Goal: Information Seeking & Learning: Check status

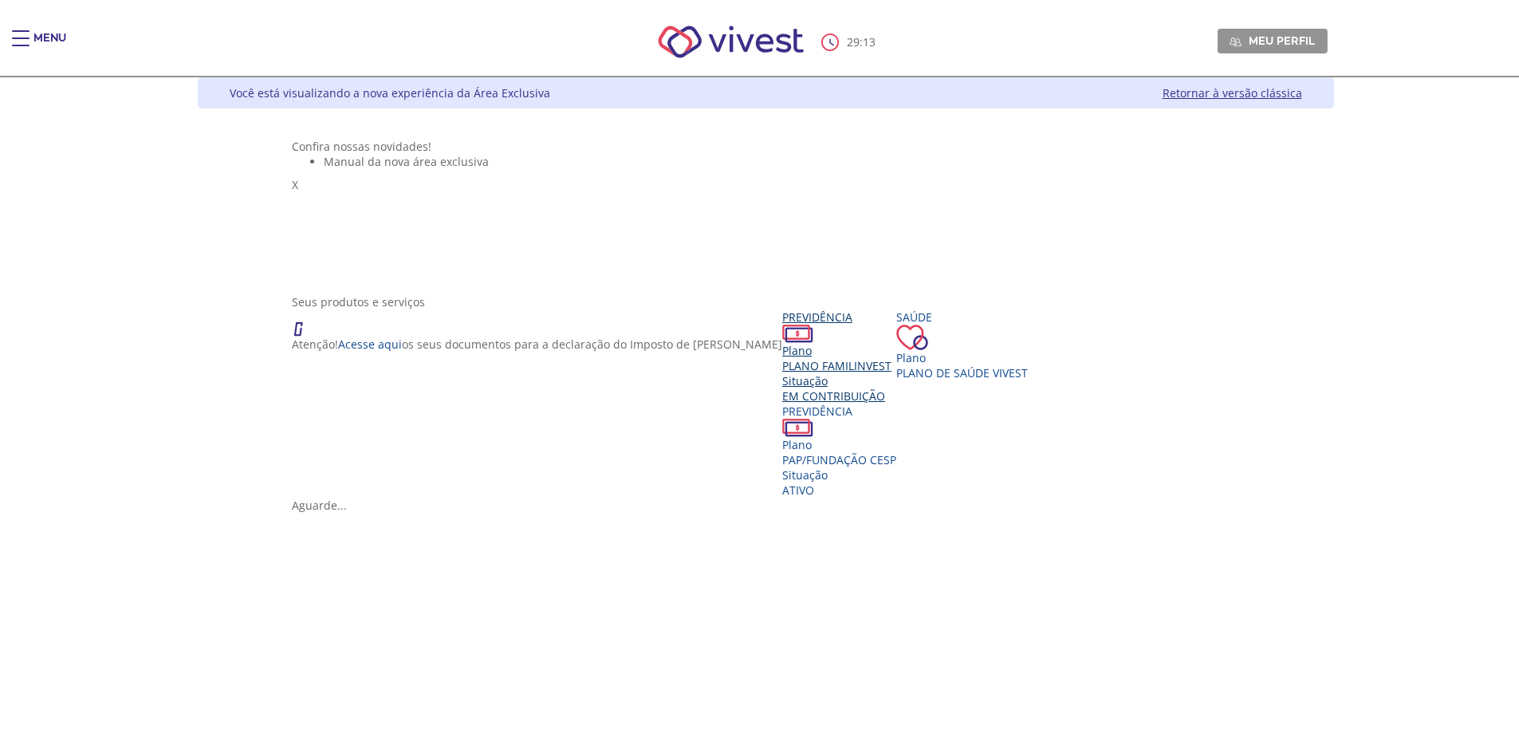
click at [782, 358] on div "Plano" at bounding box center [839, 350] width 114 height 15
click at [342, 545] on icon "Vivest" at bounding box center [336, 550] width 11 height 11
click at [22, 41] on div "Main header" at bounding box center [21, 46] width 18 height 32
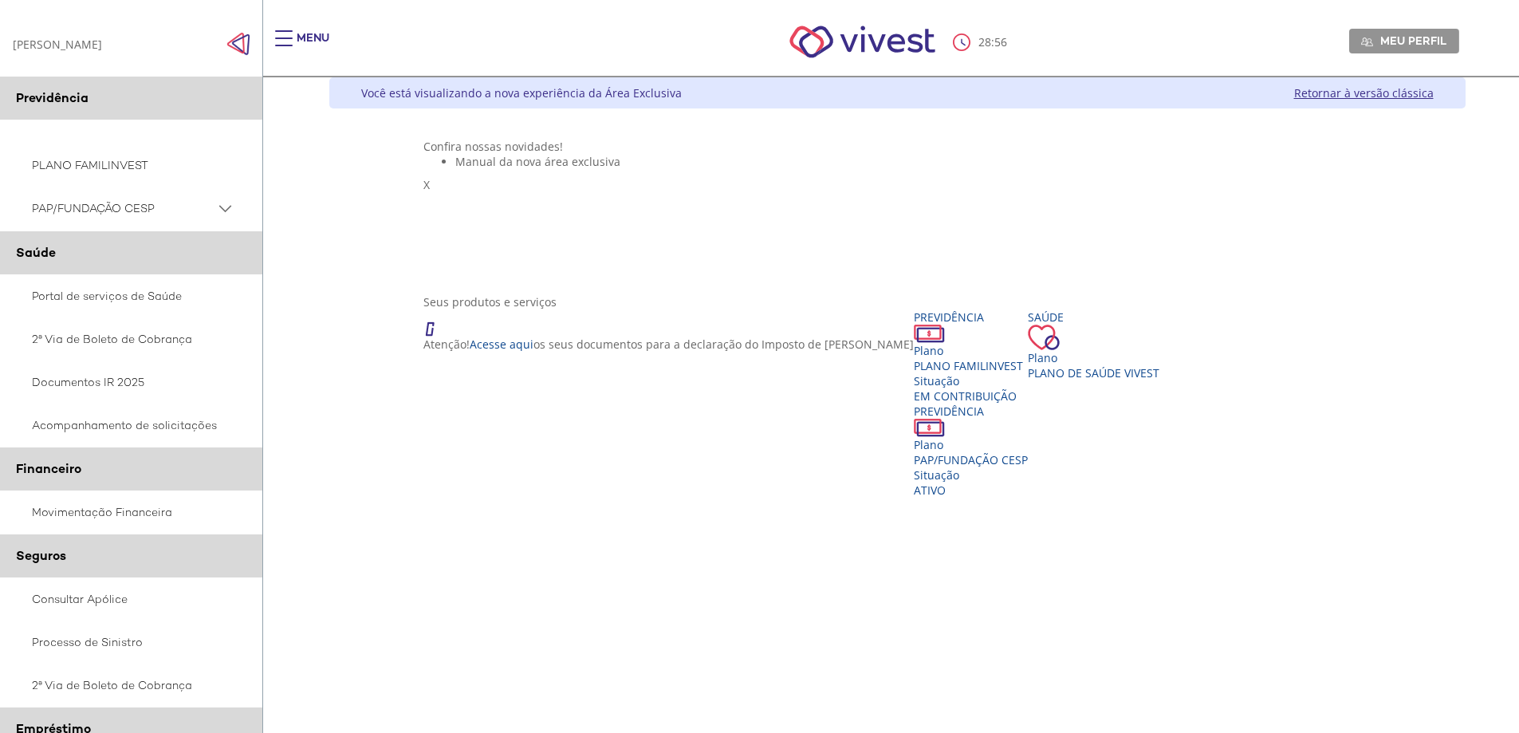
click at [230, 208] on PSAP_dropdown_icon at bounding box center [225, 209] width 20 height 20
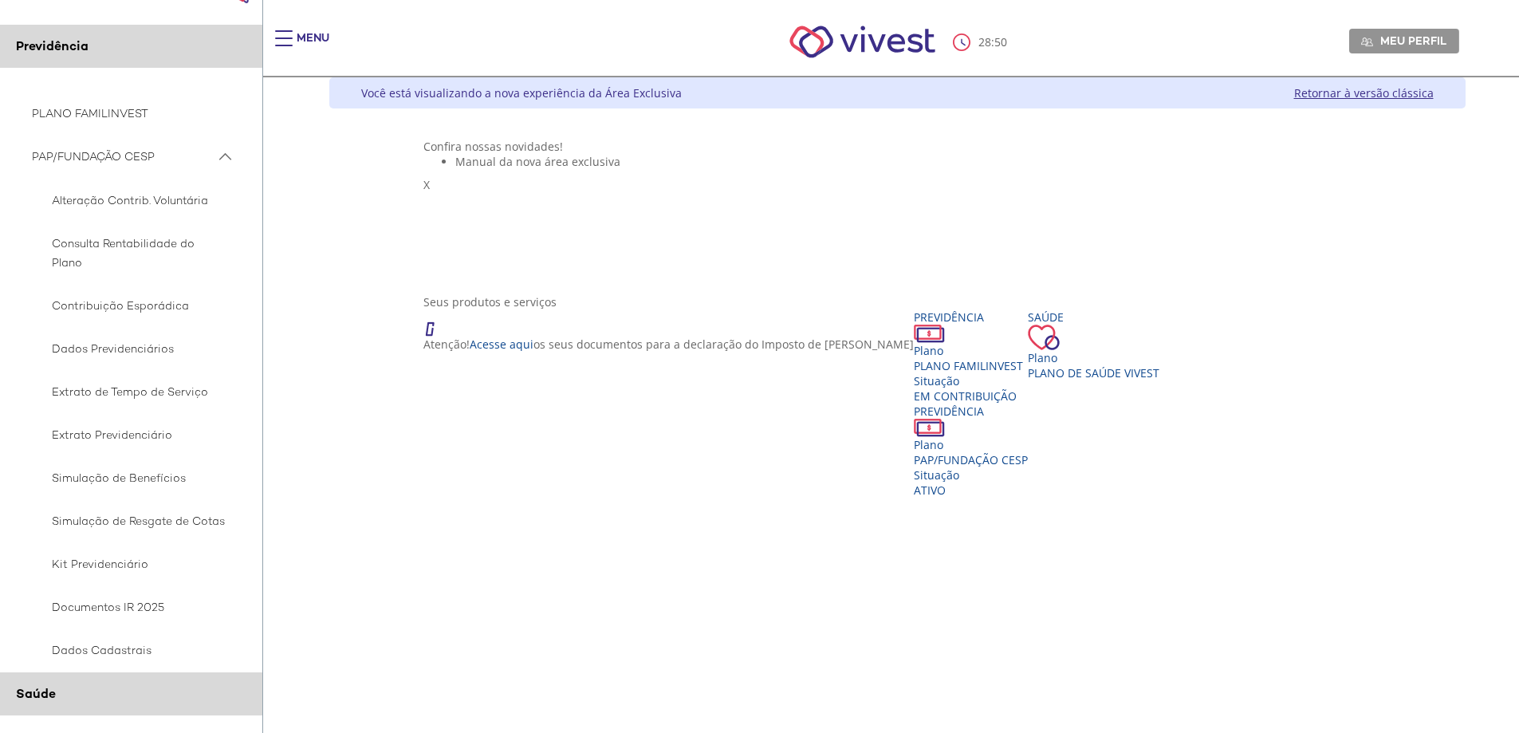
scroll to position [80, 0]
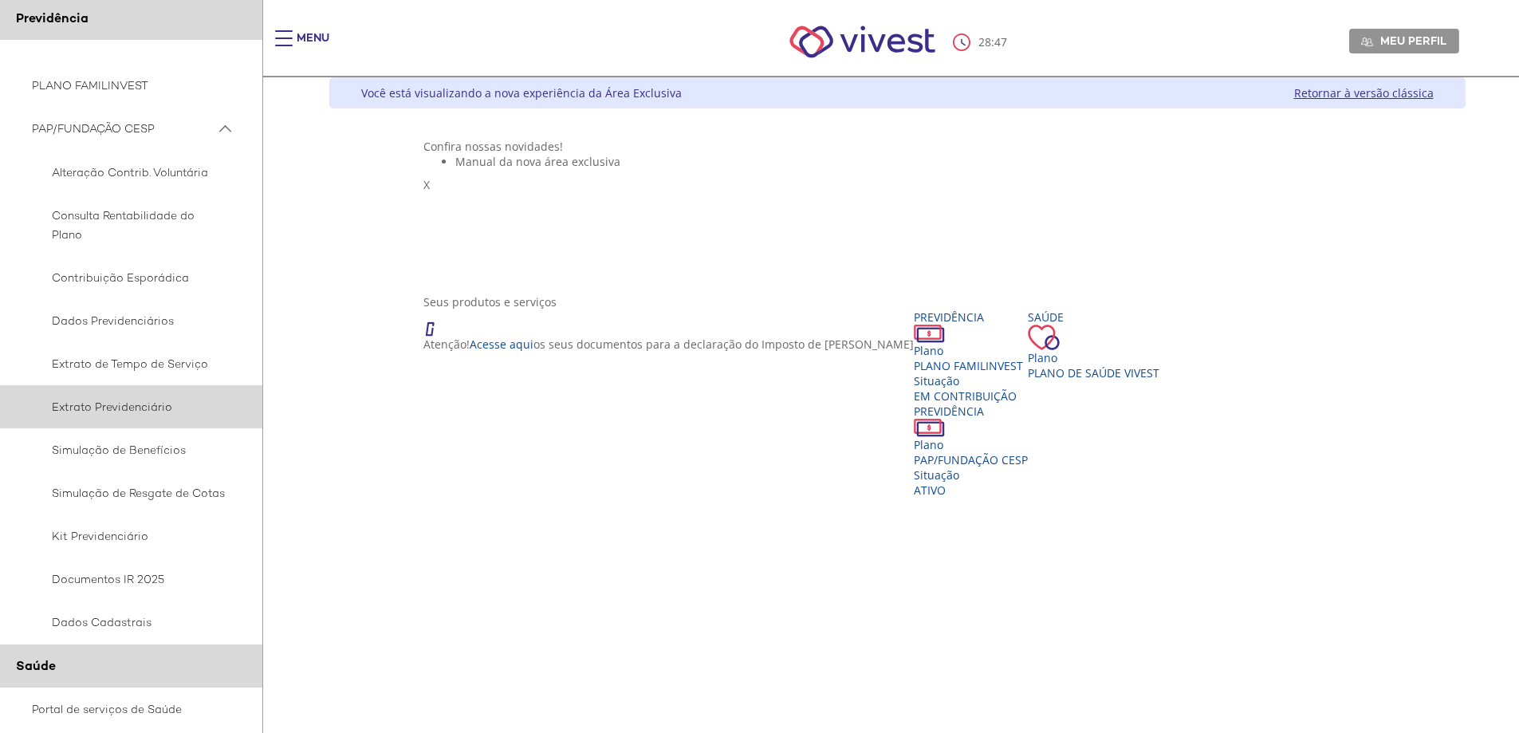
click at [142, 407] on span "Extrato Previdenciário" at bounding box center [129, 406] width 194 height 19
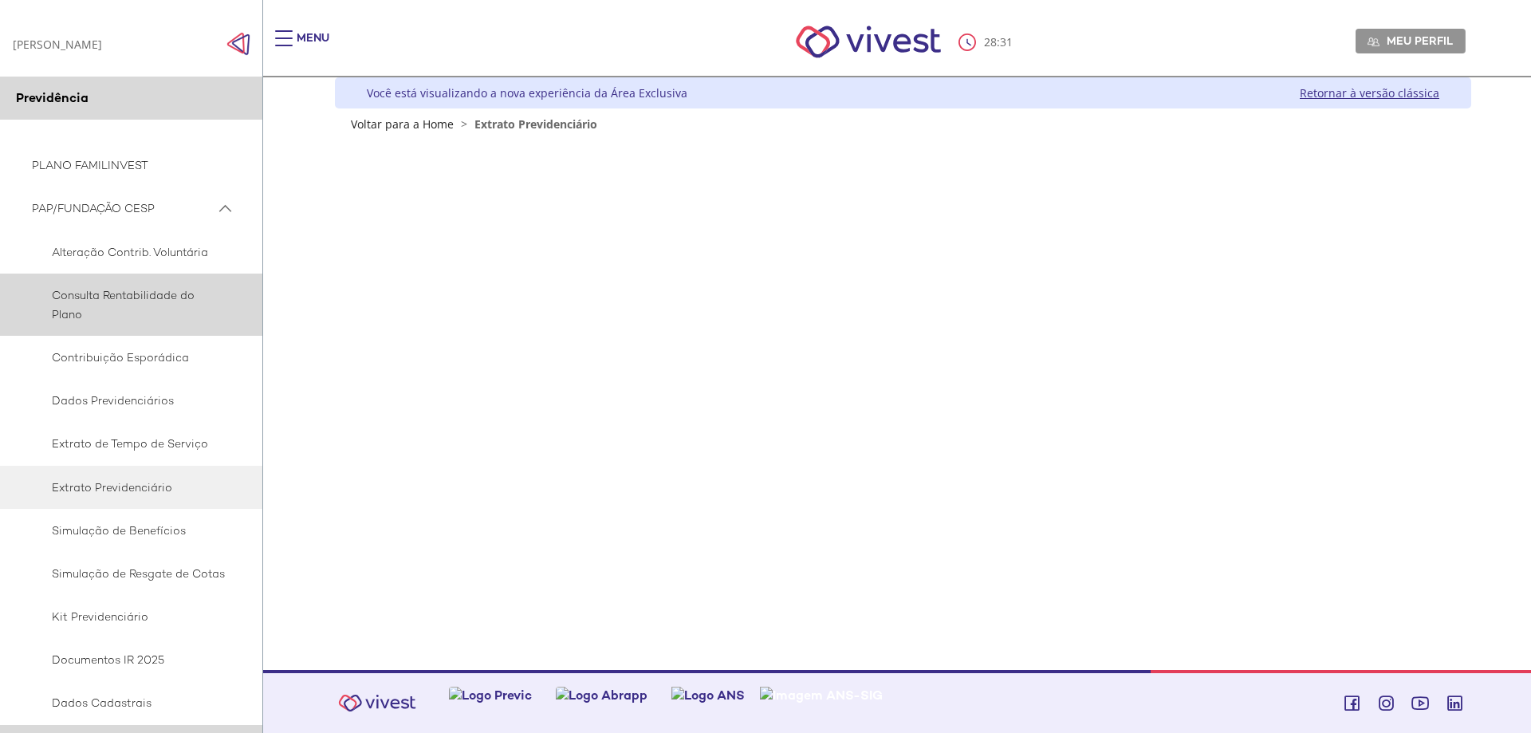
click at [112, 294] on span "Consulta Rentabilidade do Plano" at bounding box center [129, 304] width 194 height 38
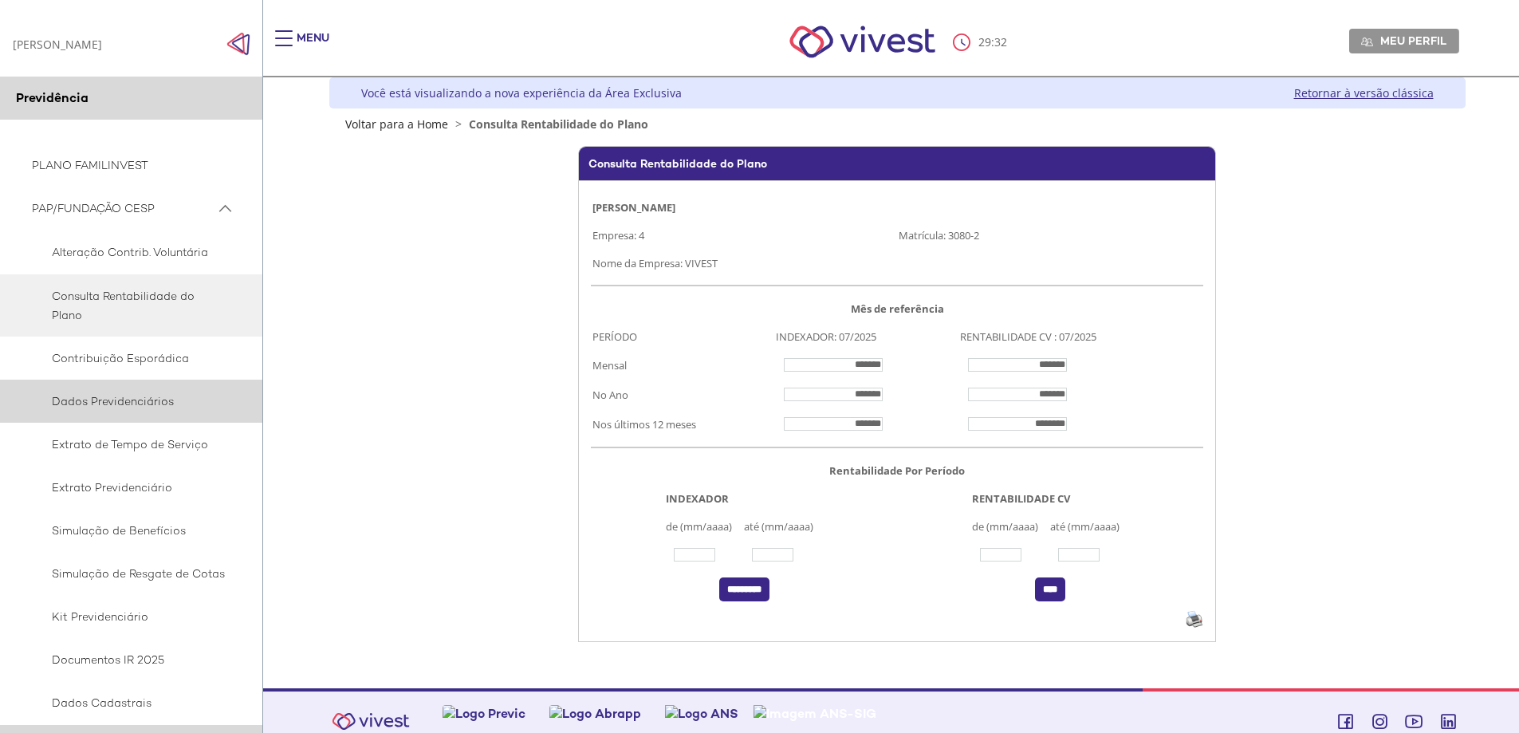
click at [136, 394] on span "Dados Previdenciários" at bounding box center [129, 400] width 194 height 19
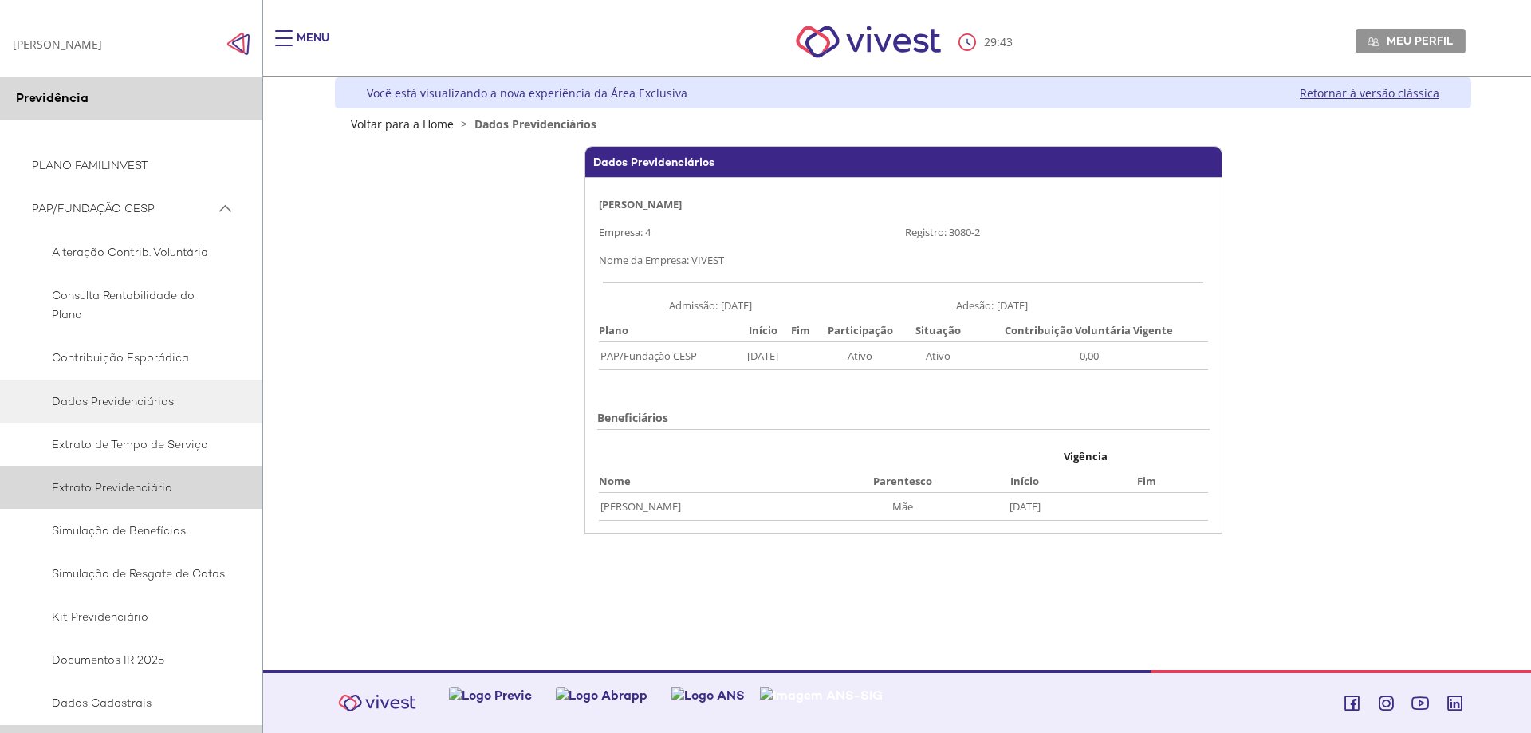
click at [144, 487] on span "Extrato Previdenciário" at bounding box center [129, 487] width 194 height 19
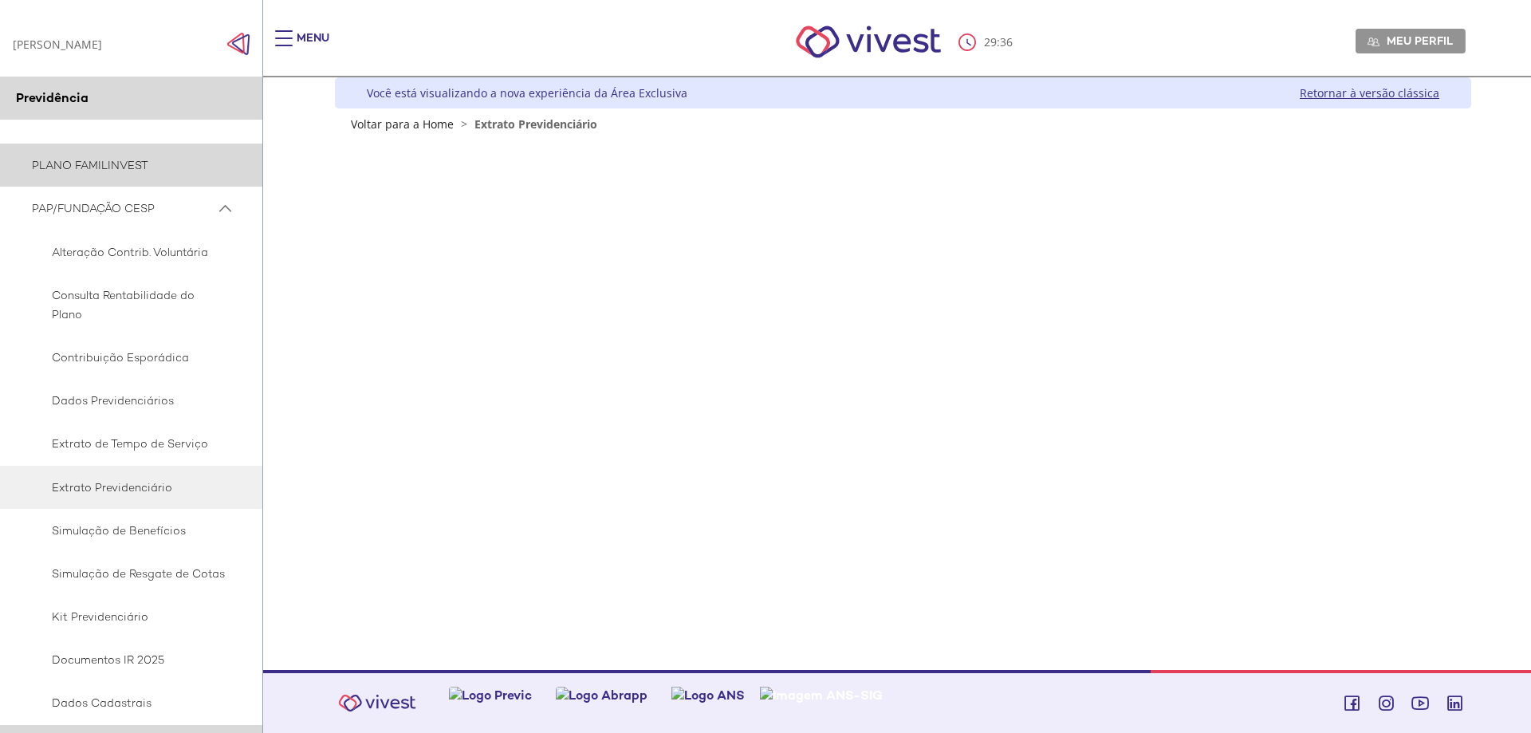
click at [126, 162] on link "PLANO FAMILINVEST" at bounding box center [131, 165] width 263 height 43
click at [104, 199] on span "PAP/FUNDAÇÃO CESP" at bounding box center [123, 209] width 183 height 20
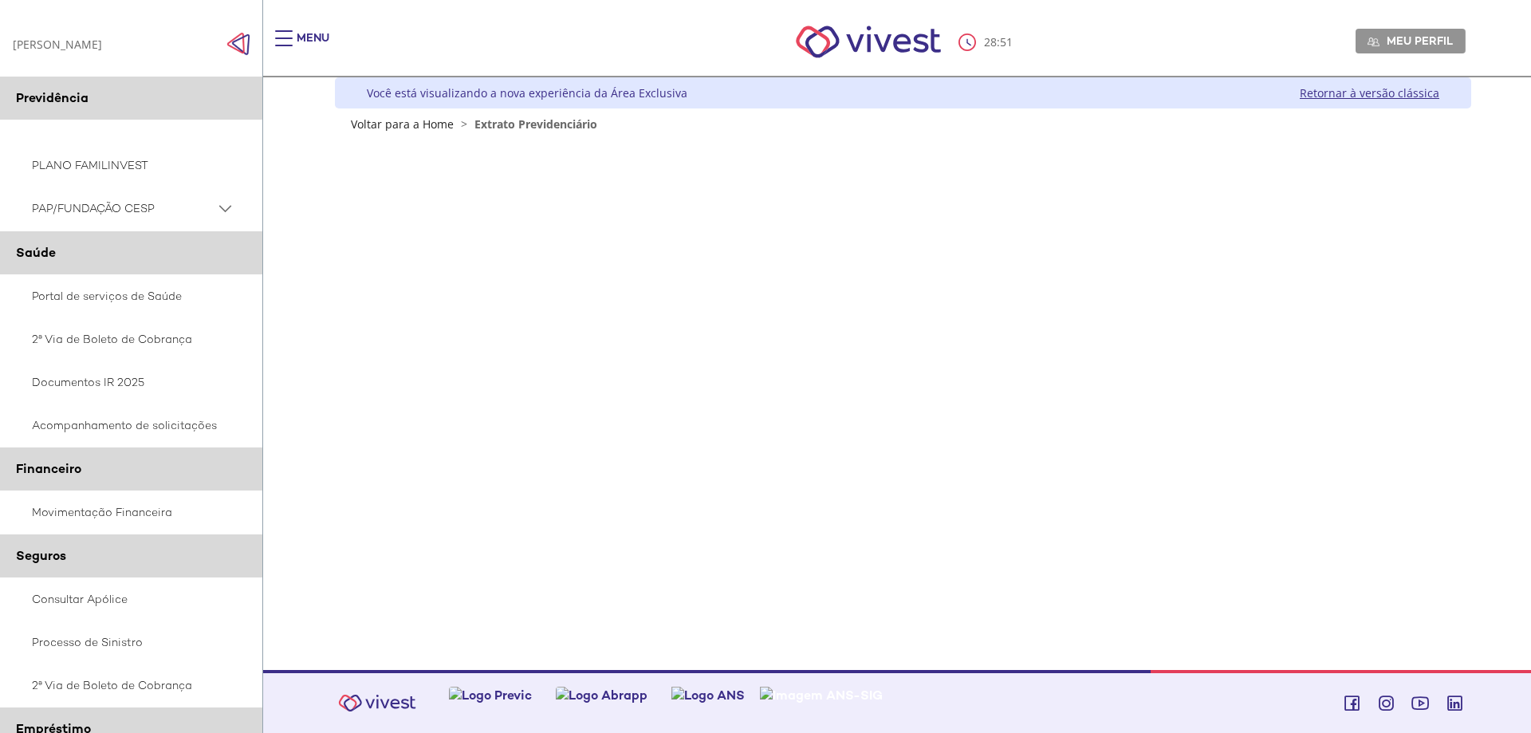
click at [135, 201] on span "PAP/FUNDAÇÃO CESP" at bounding box center [123, 209] width 183 height 20
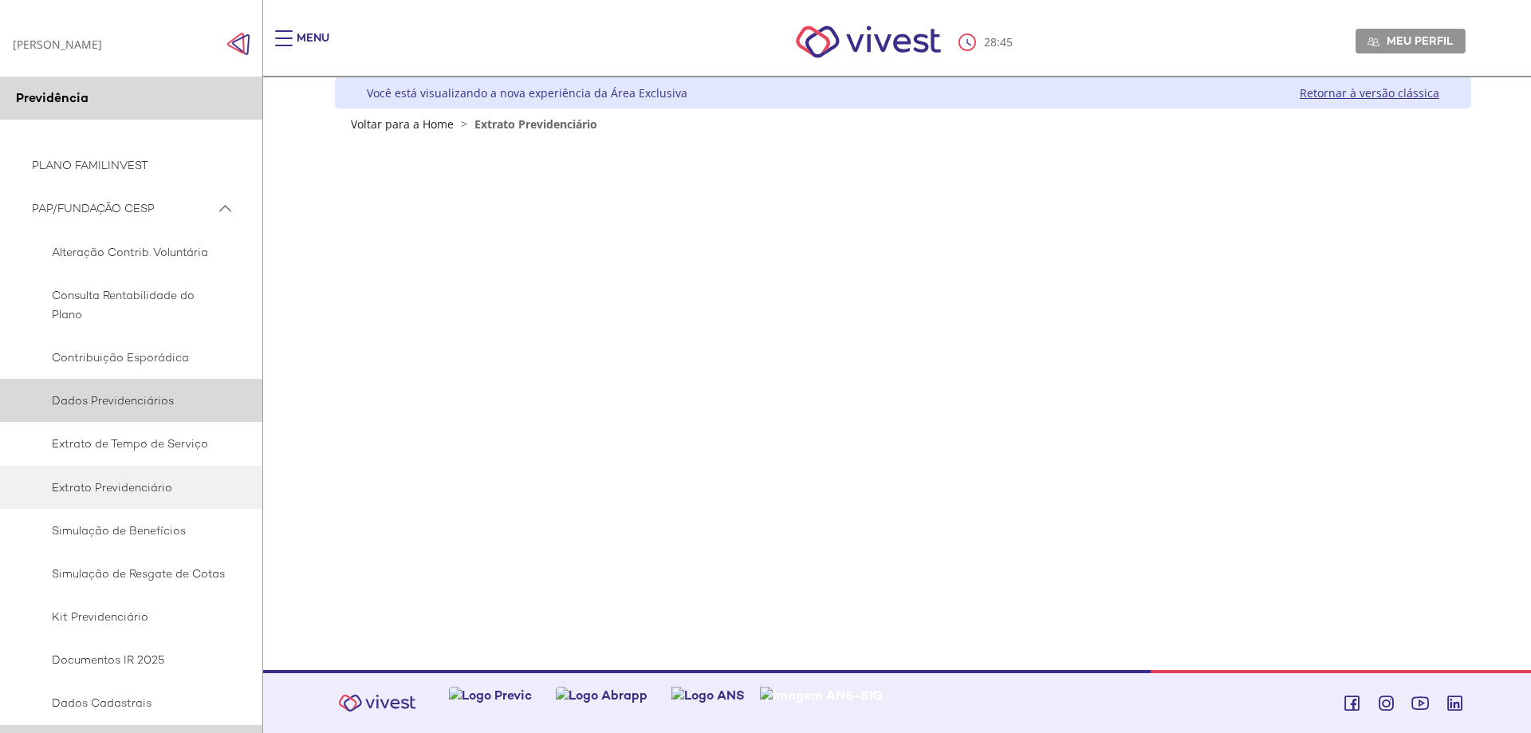
click at [99, 402] on span "Dados Previdenciários" at bounding box center [129, 400] width 194 height 19
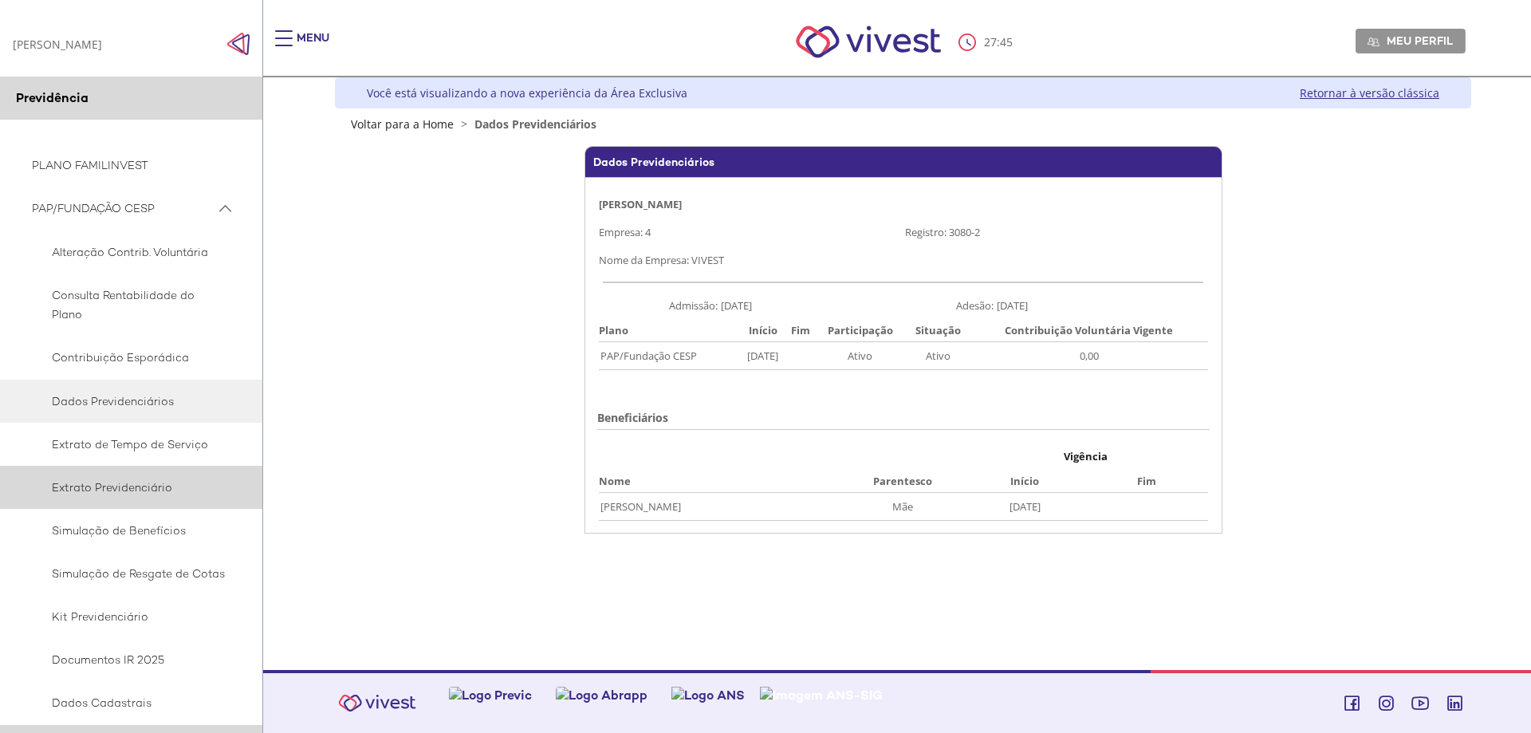
click at [107, 482] on span "Extrato Previdenciário" at bounding box center [129, 487] width 194 height 19
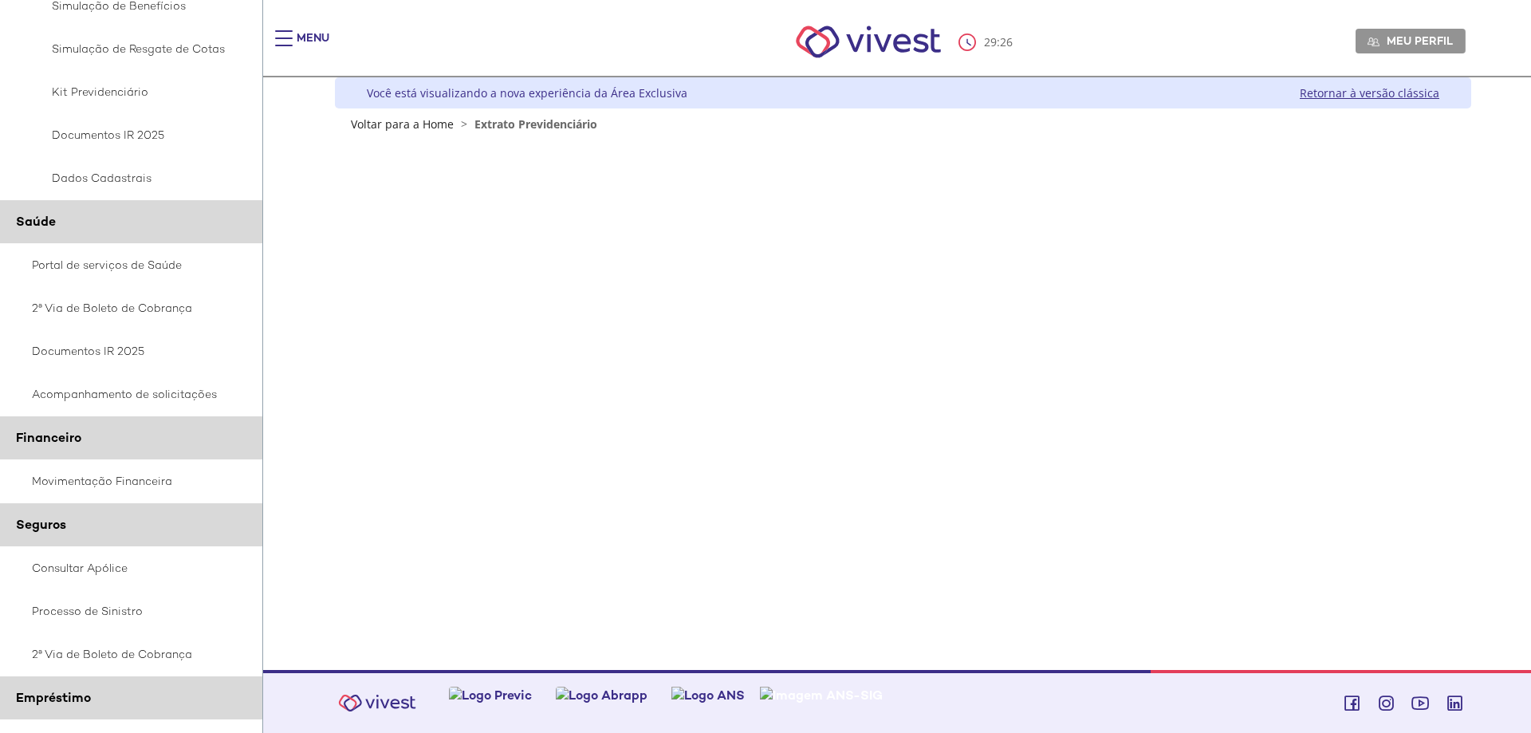
scroll to position [558, 0]
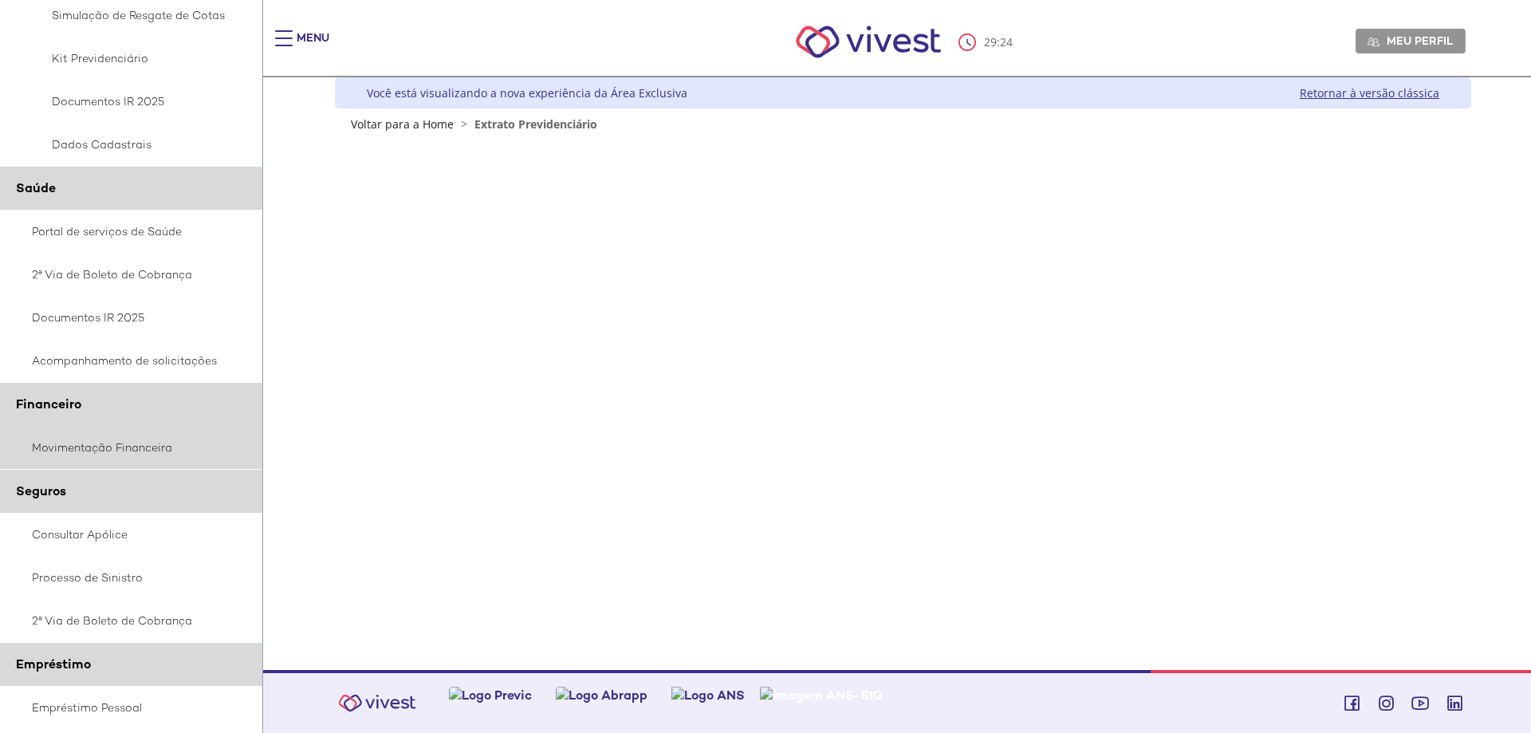
click at [132, 440] on link "Movimentação Financeira" at bounding box center [131, 447] width 263 height 43
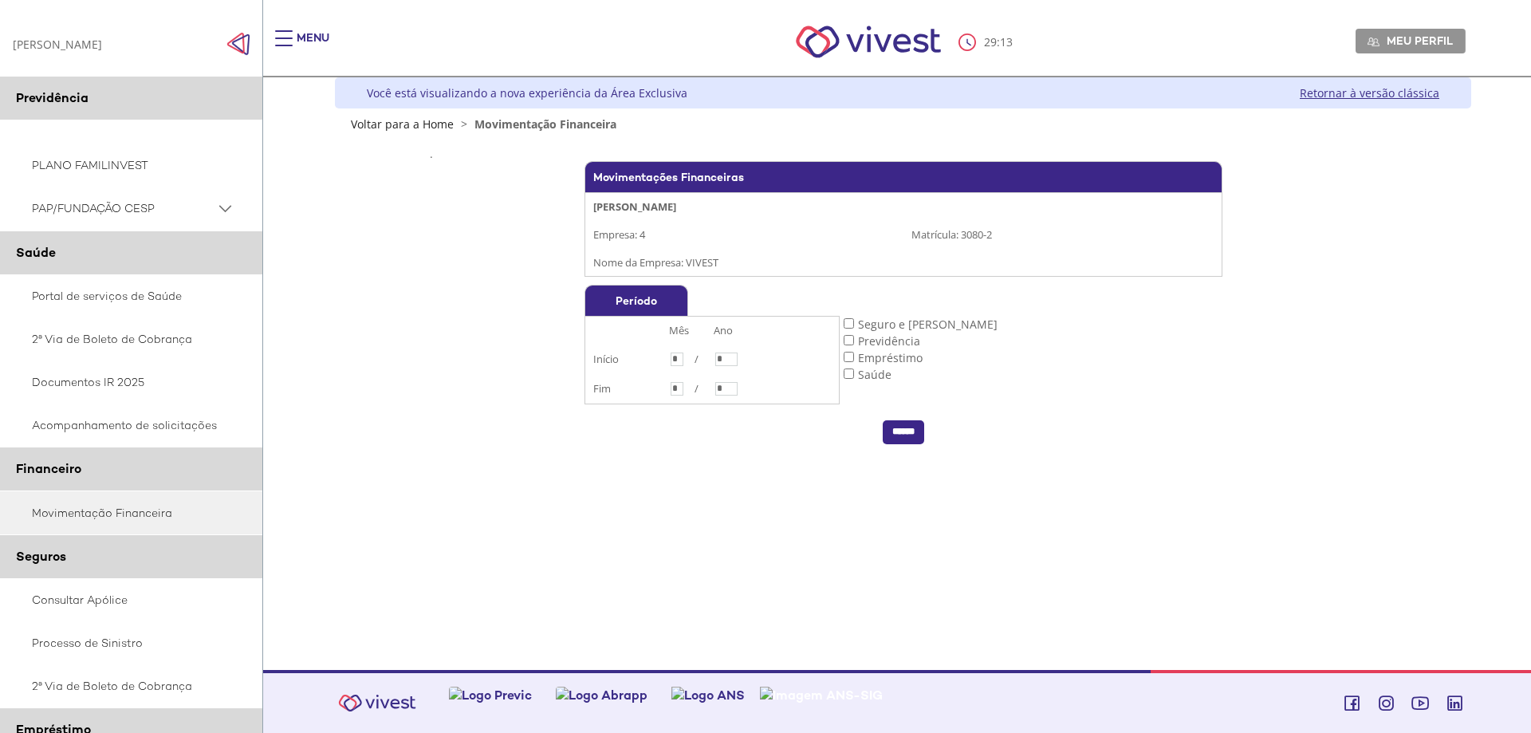
click at [135, 212] on span "PAP/FUNDAÇÃO CESP" at bounding box center [123, 209] width 183 height 20
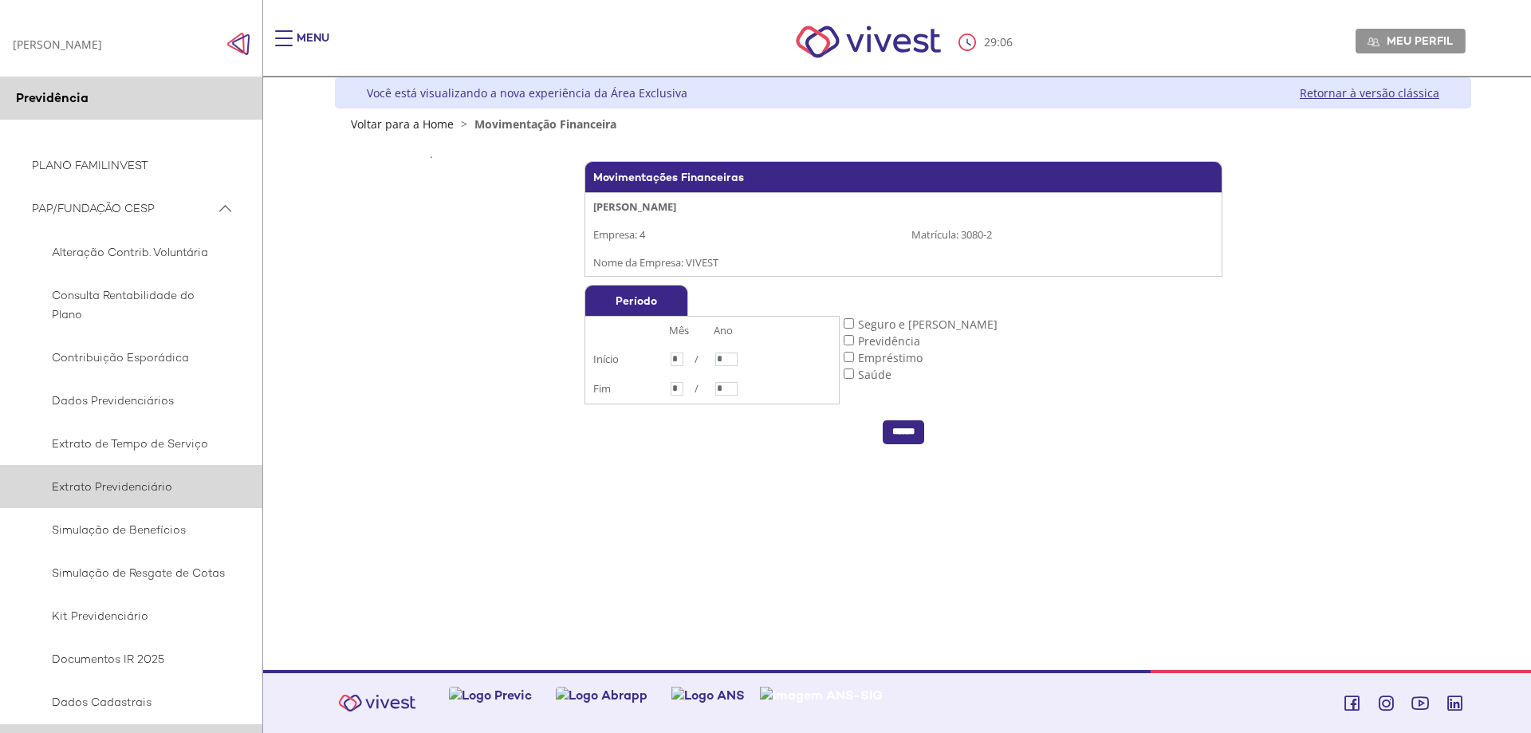
click at [149, 490] on span "Extrato Previdenciário" at bounding box center [129, 486] width 194 height 19
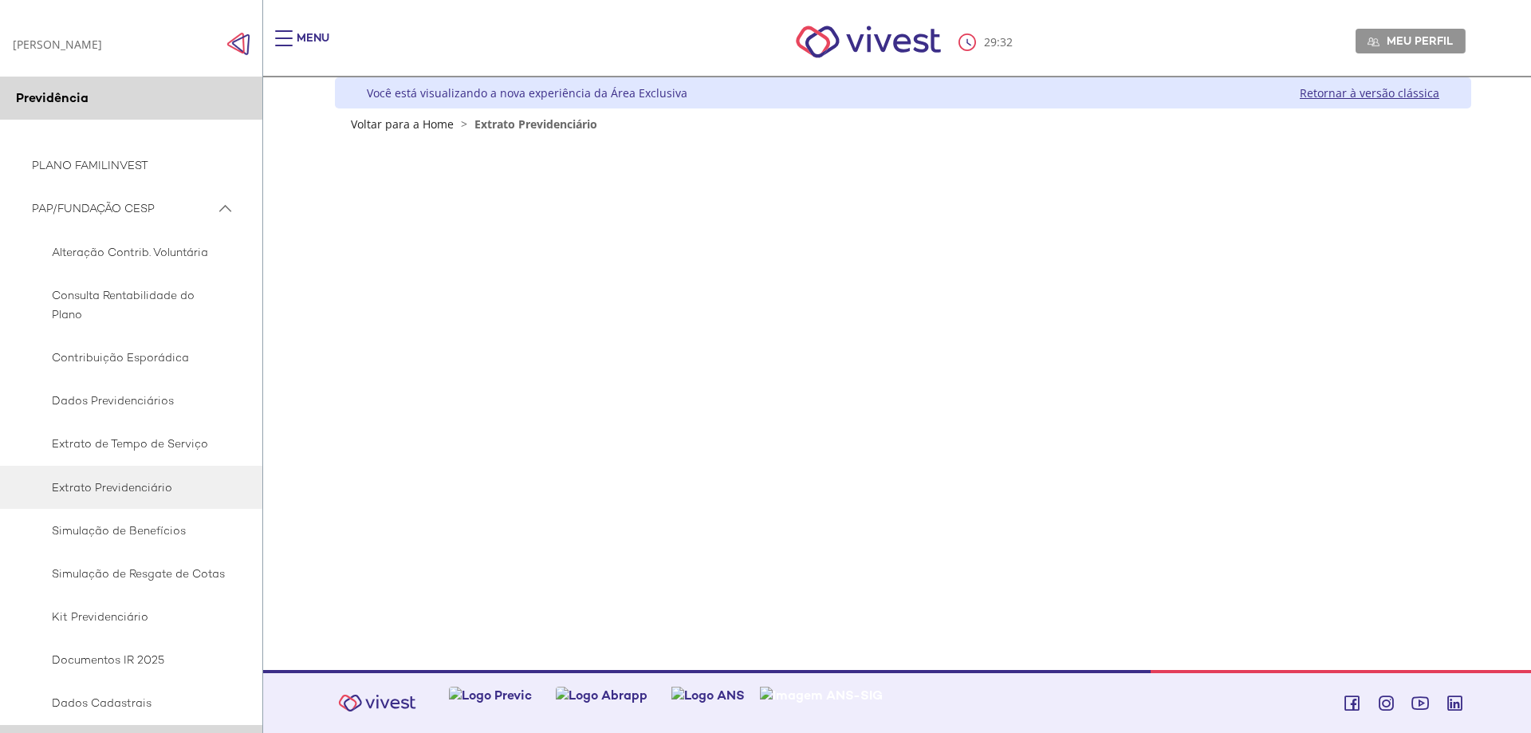
click at [1332, 93] on link "Retornar à versão clássica" at bounding box center [1370, 92] width 140 height 15
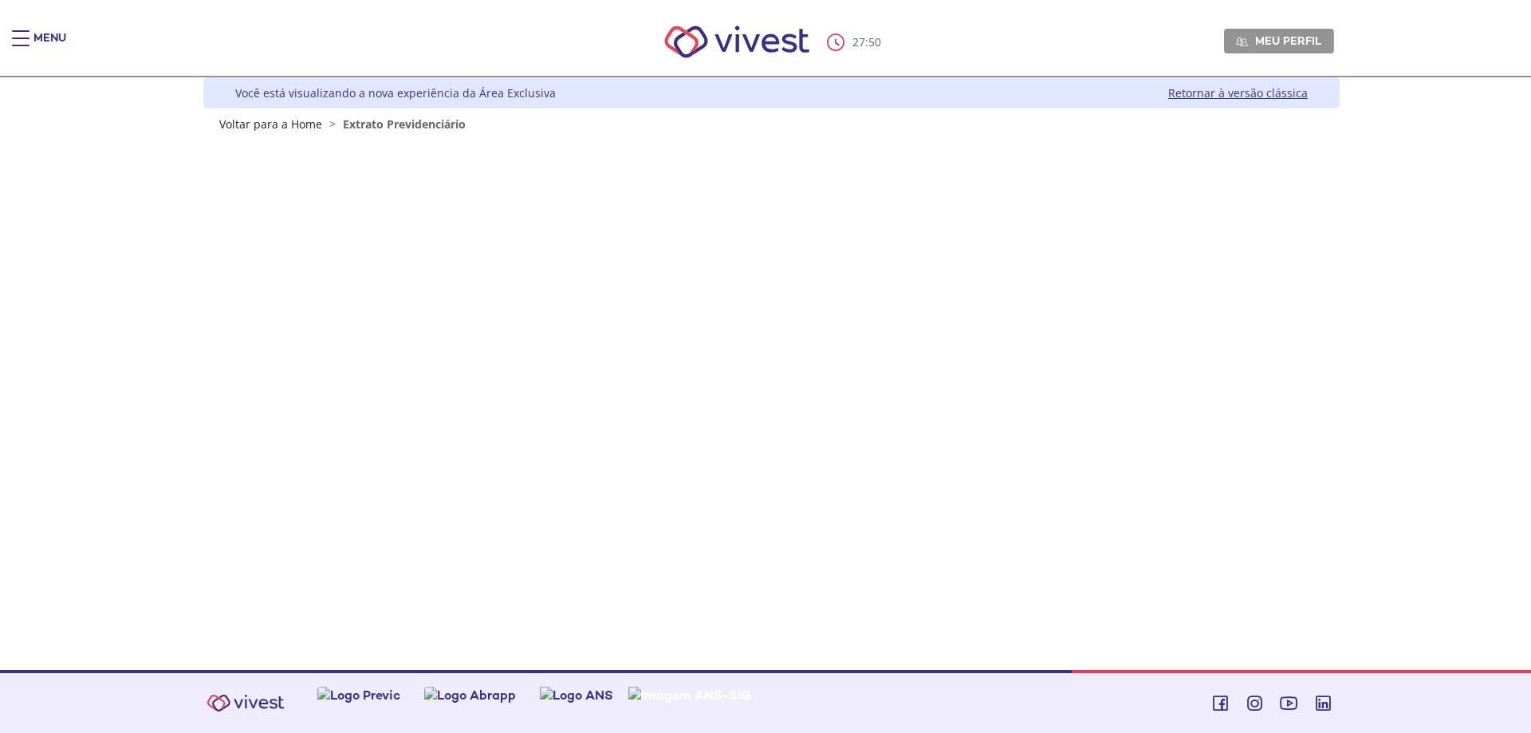
click at [22, 34] on div "Main header" at bounding box center [21, 46] width 18 height 32
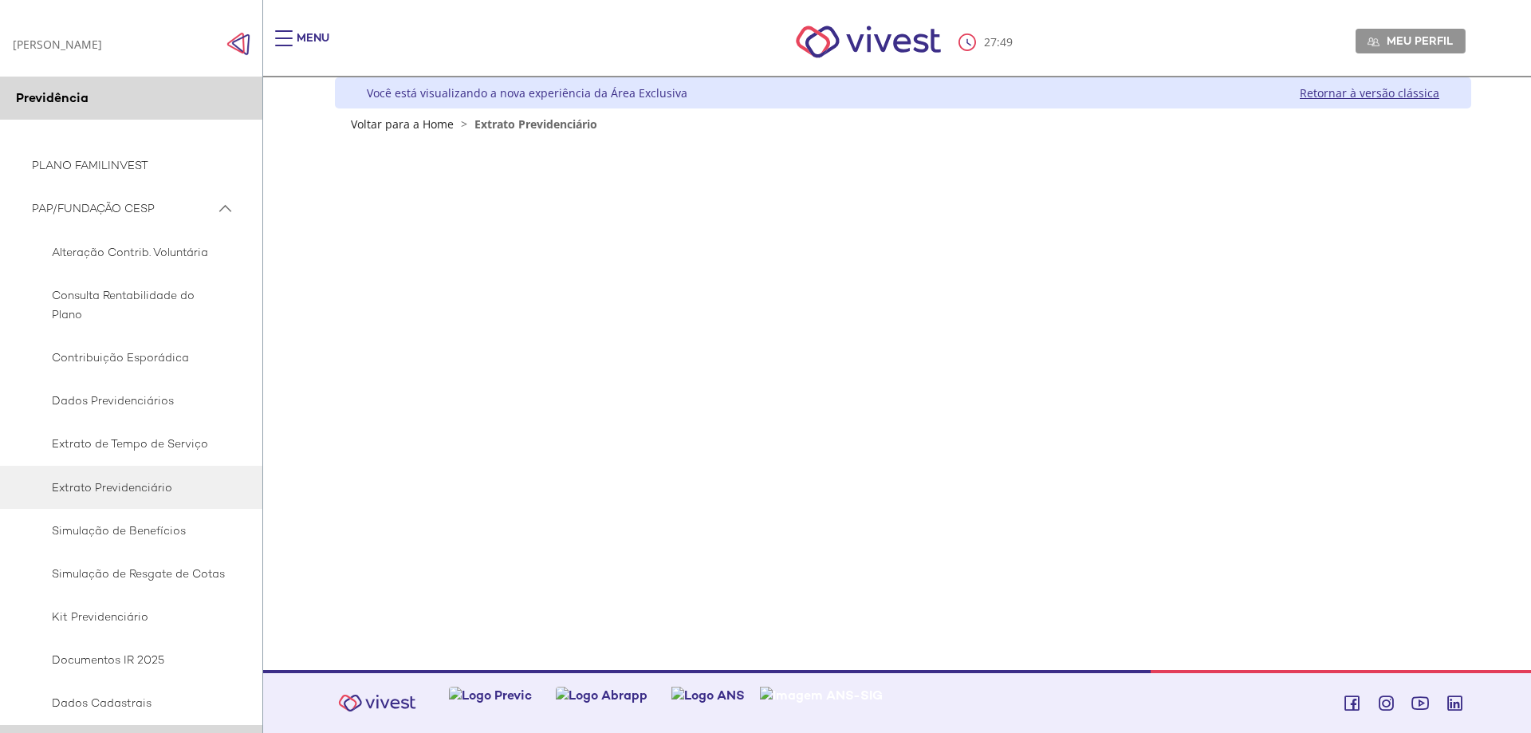
drag, startPoint x: 650, startPoint y: 311, endPoint x: 532, endPoint y: 293, distance: 119.4
click at [647, 318] on div "Z6_L19A13G0LGPF00Q7UV9Q807R91 Você está visualizando a nova experiência da Área…" at bounding box center [897, 373] width 1148 height 592
click at [360, 343] on div "Z6_L19A13G0LGPF00Q7UV9Q807R91 Você está visualizando a nova experiência da Área…" at bounding box center [897, 373] width 1148 height 592
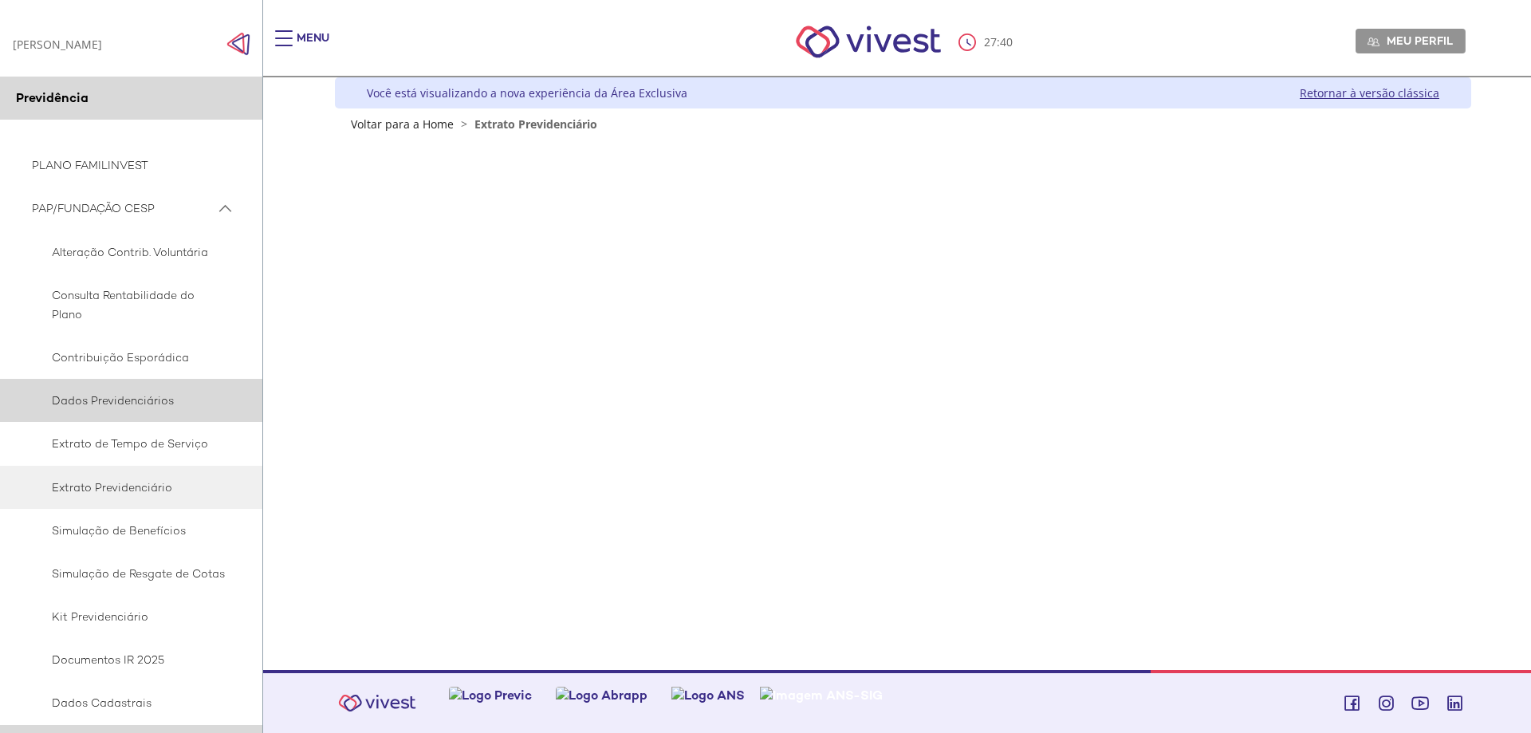
click at [146, 395] on span "Dados Previdenciários" at bounding box center [129, 400] width 194 height 19
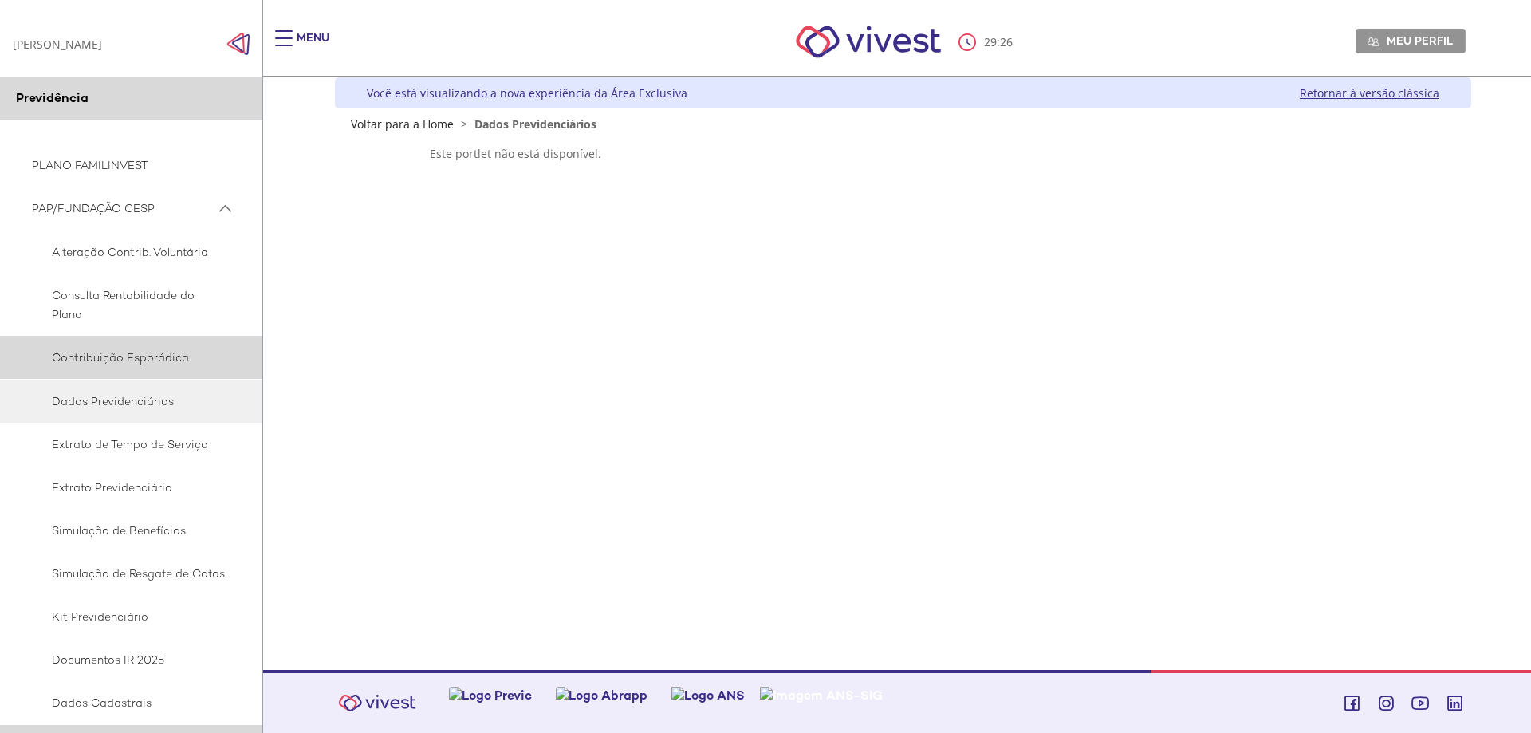
click at [112, 352] on span "Contribuição Esporádica" at bounding box center [129, 357] width 194 height 19
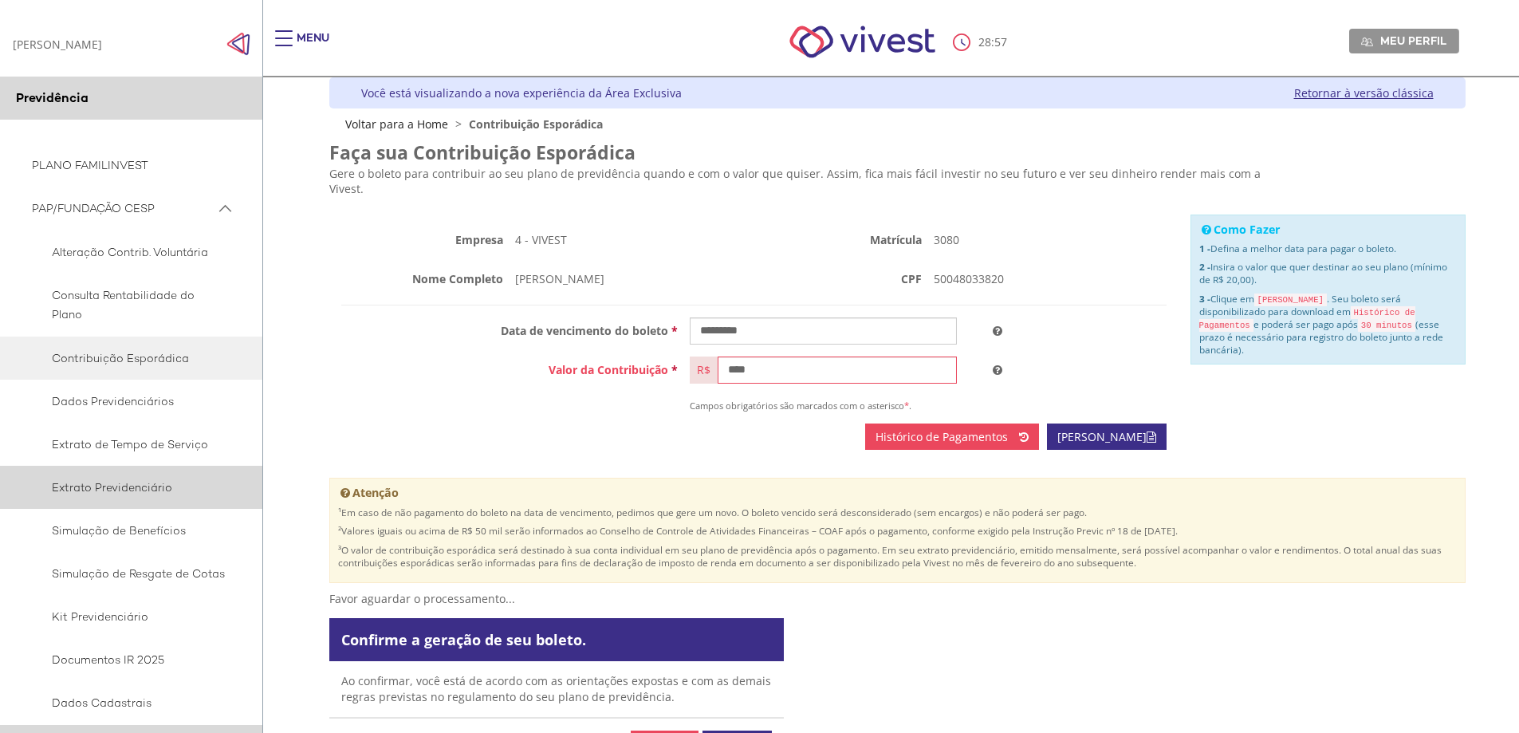
click at [149, 478] on span "Extrato Previdenciário" at bounding box center [129, 487] width 194 height 19
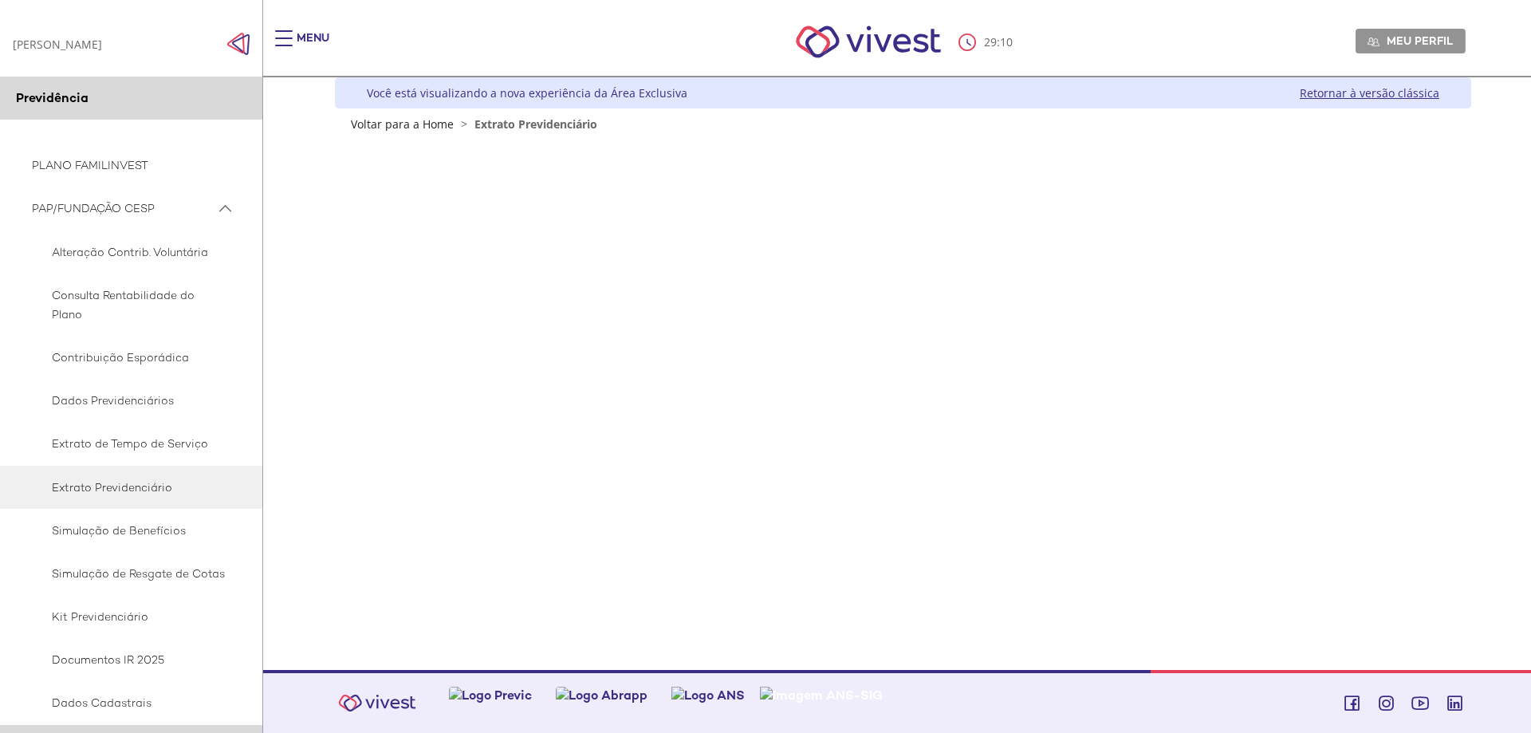
click at [652, 416] on div "Z6_L19A13G0LGPF00Q7UV9Q807R91 Você está visualizando a nova experiência da Área…" at bounding box center [897, 373] width 1148 height 592
click at [692, 354] on div "Z6_L19A13G0LGPF00Q7UV9Q807R91 Você está visualizando a nova experiência da Área…" at bounding box center [897, 373] width 1148 height 592
click at [695, 325] on div "Z6_L19A13G0LGPF00Q7UV9Q807R91 Você está visualizando a nova experiência da Área…" at bounding box center [897, 373] width 1148 height 592
click at [718, 301] on div "Z6_L19A13G0LGPF00Q7UV9Q807R91 Você está visualizando a nova experiência da Área…" at bounding box center [897, 373] width 1148 height 592
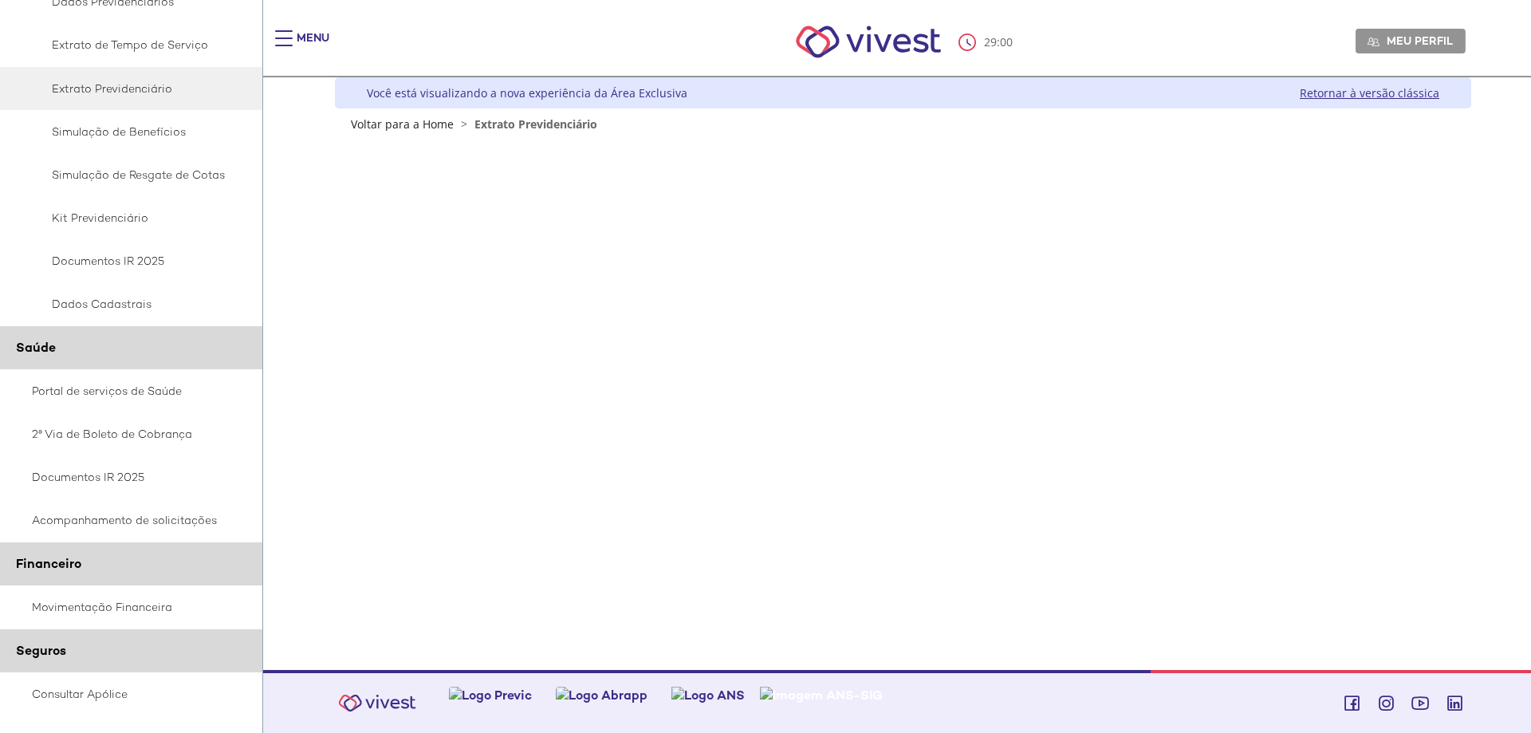
scroll to position [478, 0]
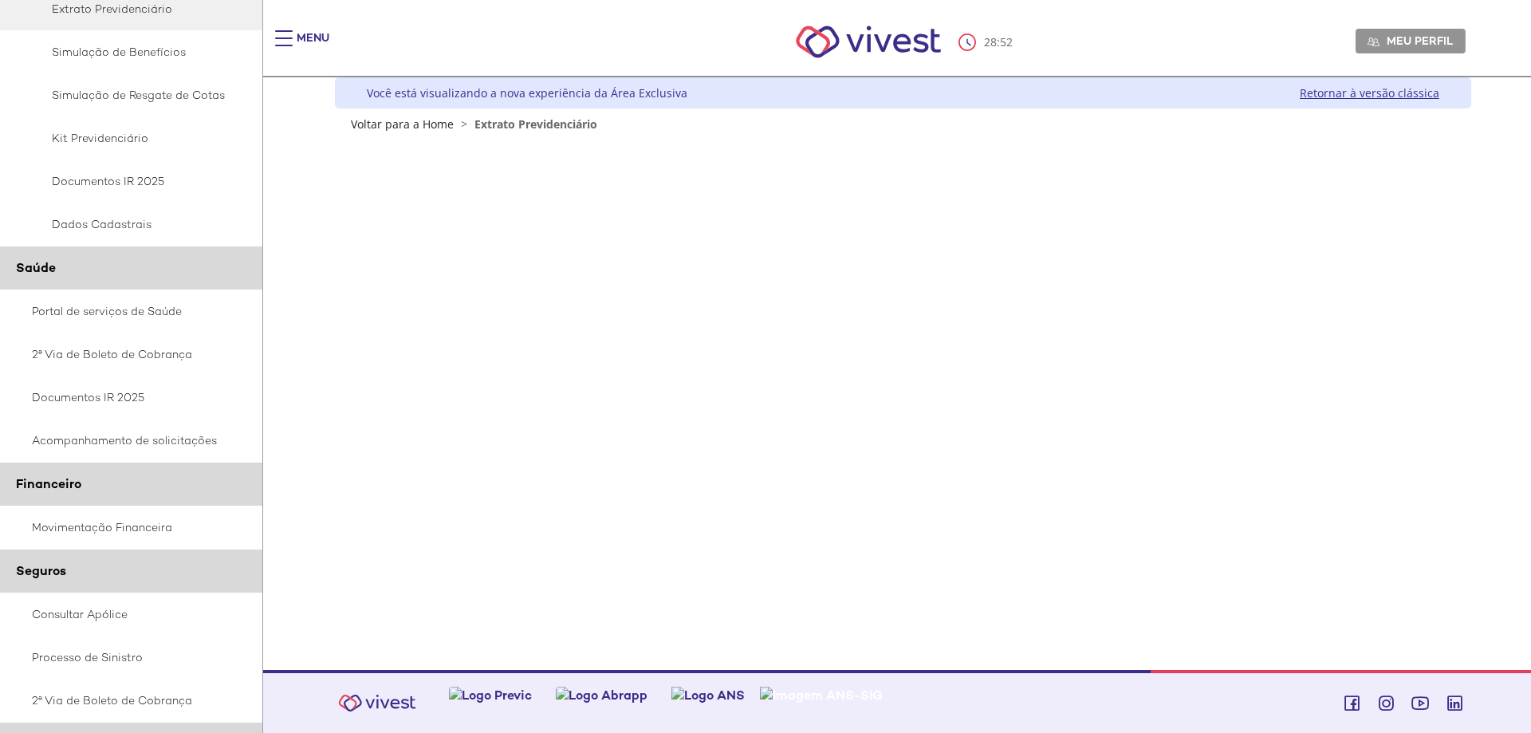
drag, startPoint x: 460, startPoint y: 549, endPoint x: 194, endPoint y: 556, distance: 266.4
click at [459, 549] on div "Z6_L19A13G0LGPF00Q7UV9Q807R91 Você está visualizando a nova experiência da Área…" at bounding box center [897, 373] width 1148 height 592
click at [92, 533] on link "Movimentação Financeira" at bounding box center [131, 526] width 263 height 43
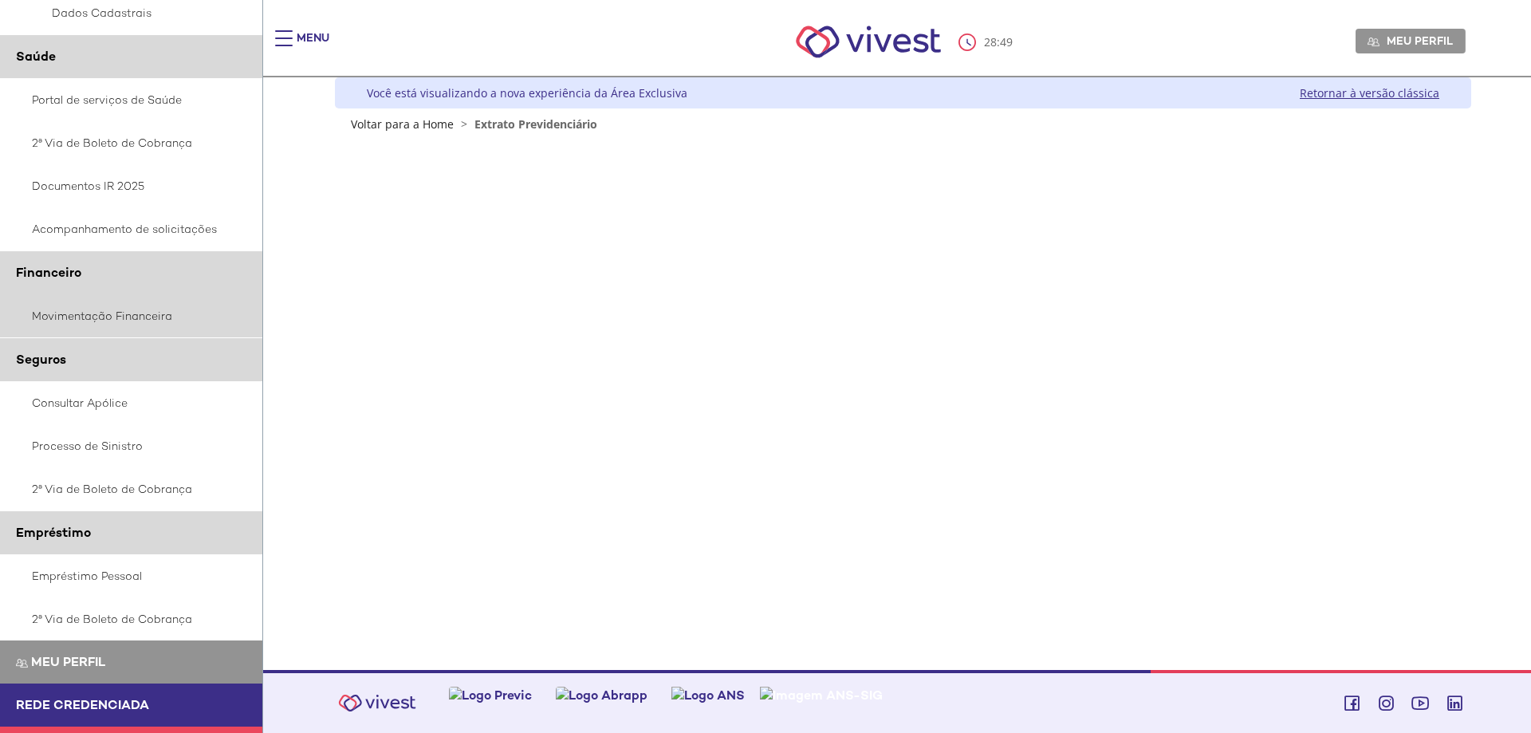
scroll to position [726, 0]
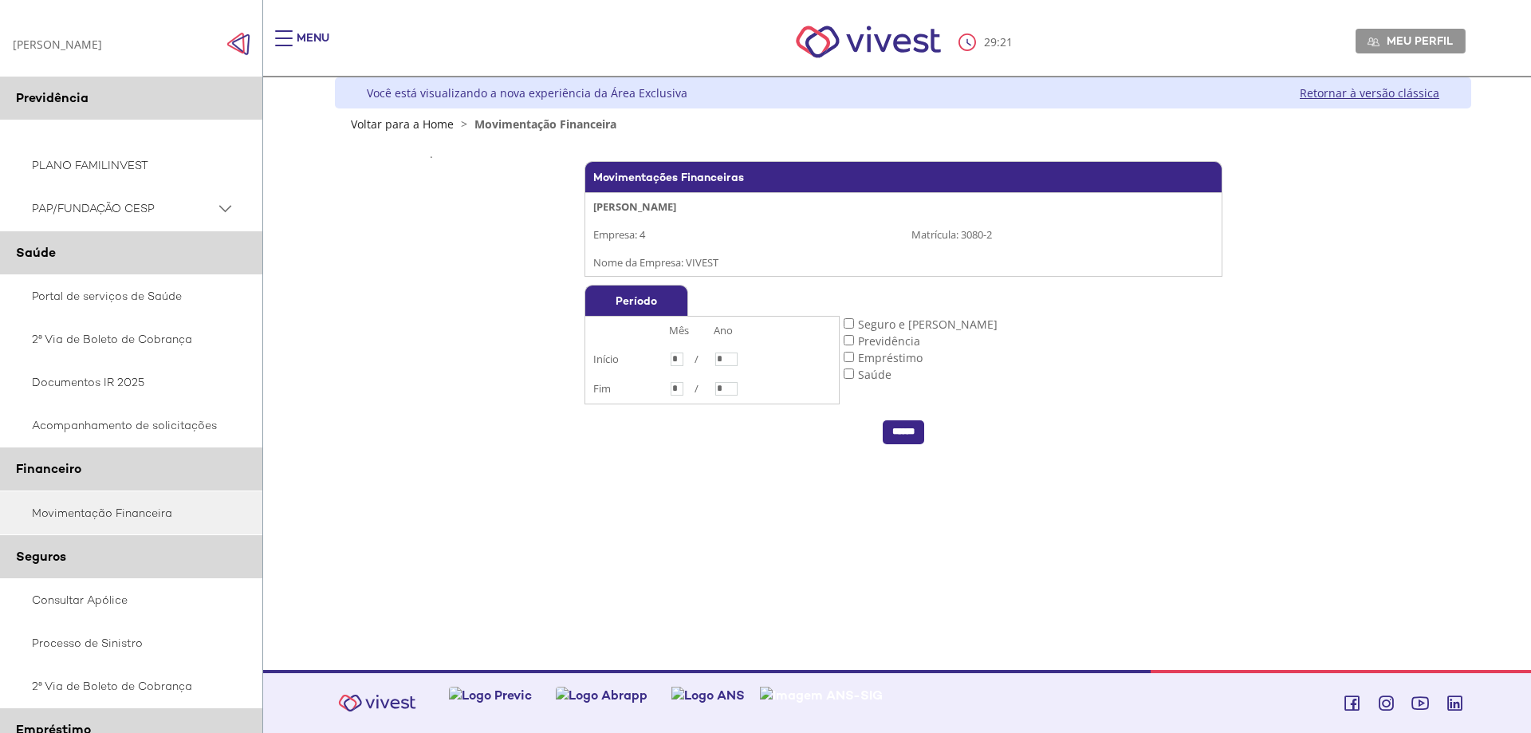
click at [682, 359] on input "*" at bounding box center [677, 359] width 13 height 14
type input "**"
click at [730, 353] on input "*" at bounding box center [726, 359] width 22 height 14
type input "*"
type input "****"
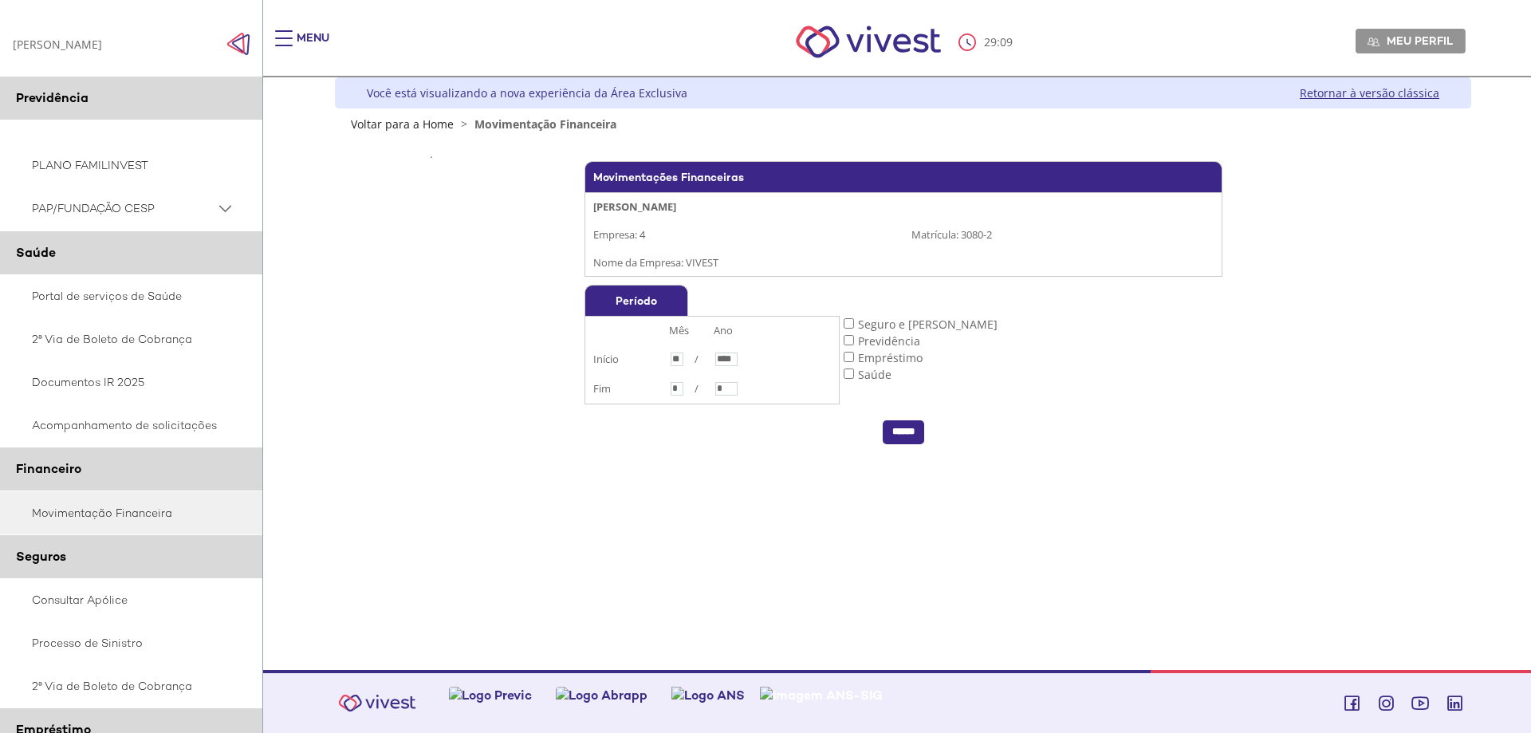
click at [683, 395] on input "*" at bounding box center [677, 389] width 13 height 14
type input "**"
type input "****"
click at [898, 431] on input "******" at bounding box center [903, 432] width 41 height 24
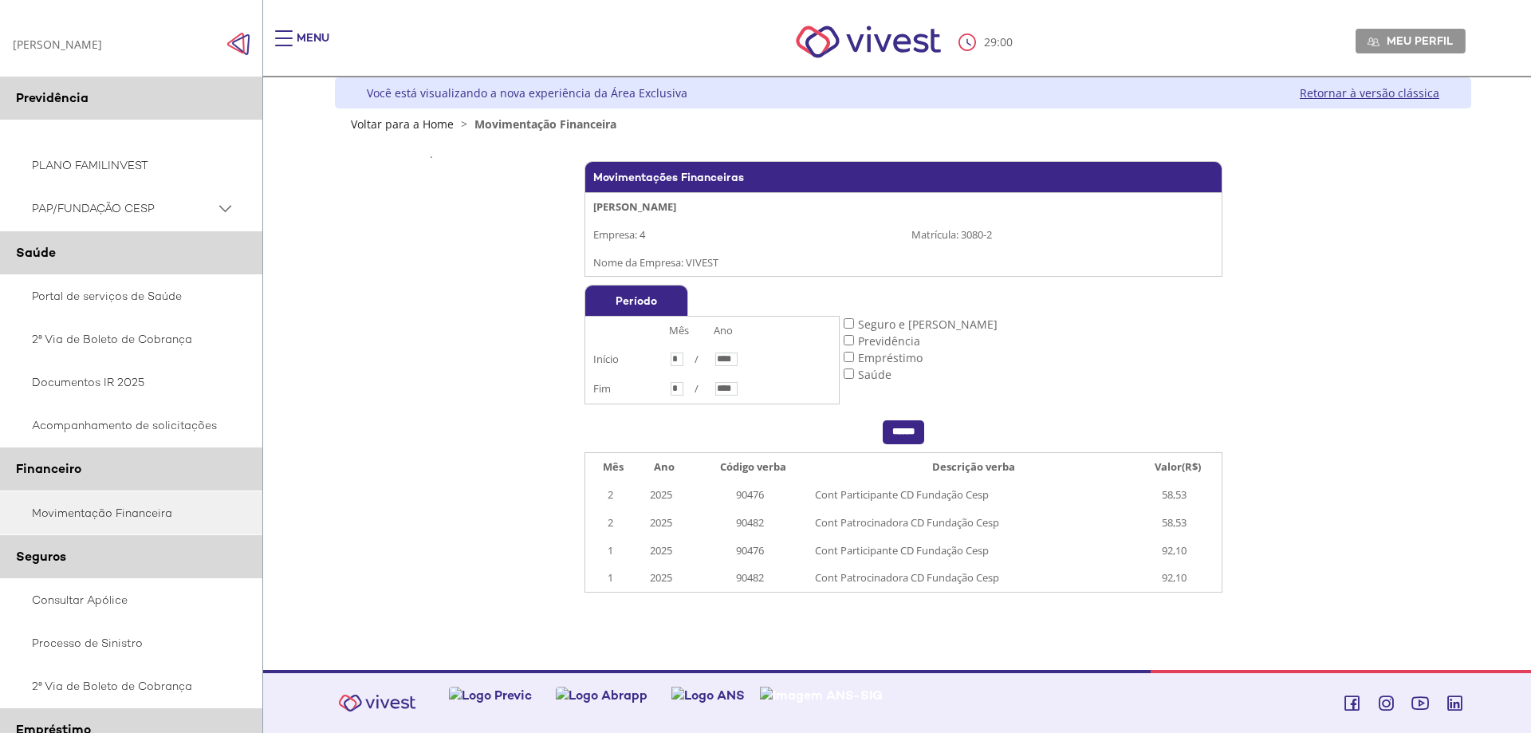
click at [220, 208] on PSAP_dropdown_icon at bounding box center [225, 209] width 20 height 20
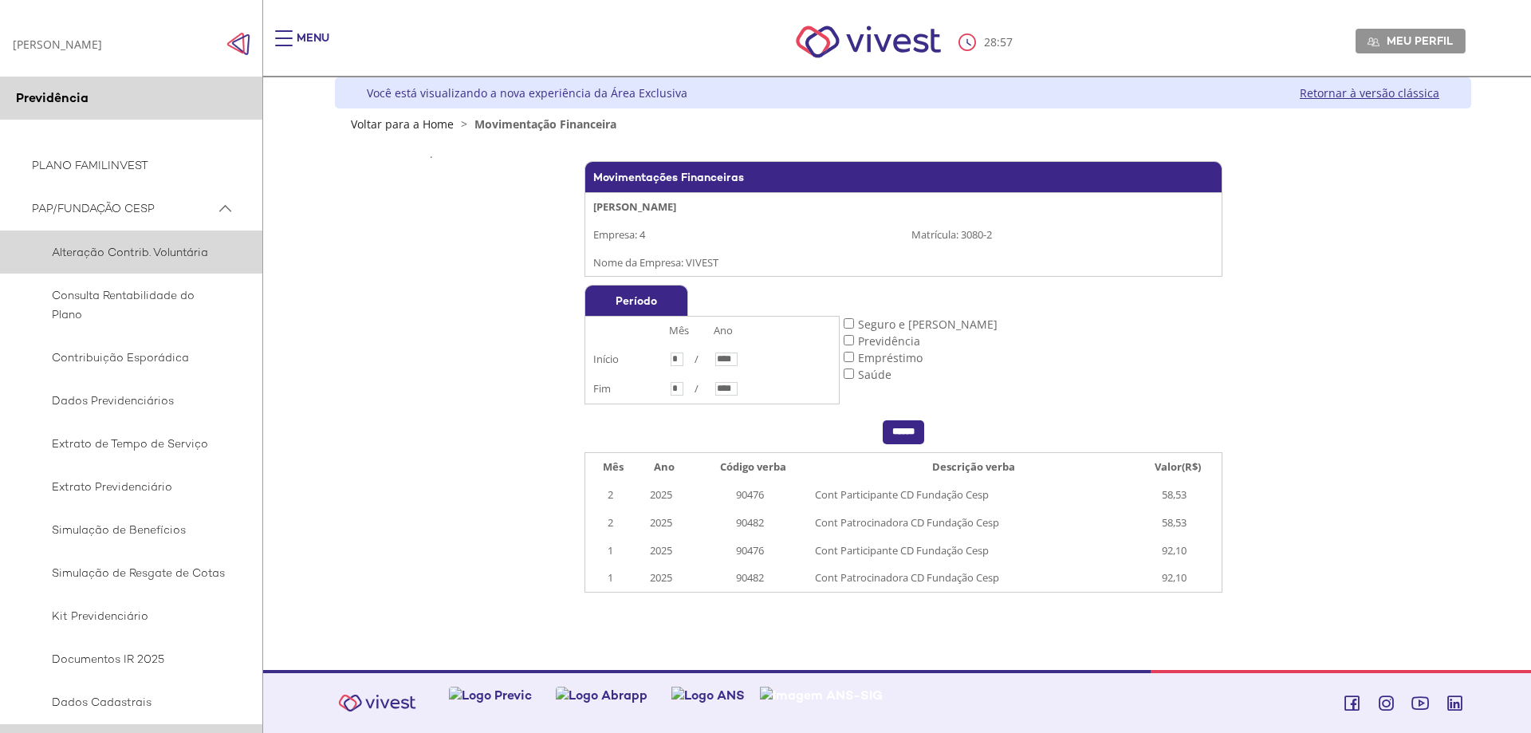
click at [158, 252] on span "Alteração Contrib. Voluntária" at bounding box center [129, 251] width 194 height 19
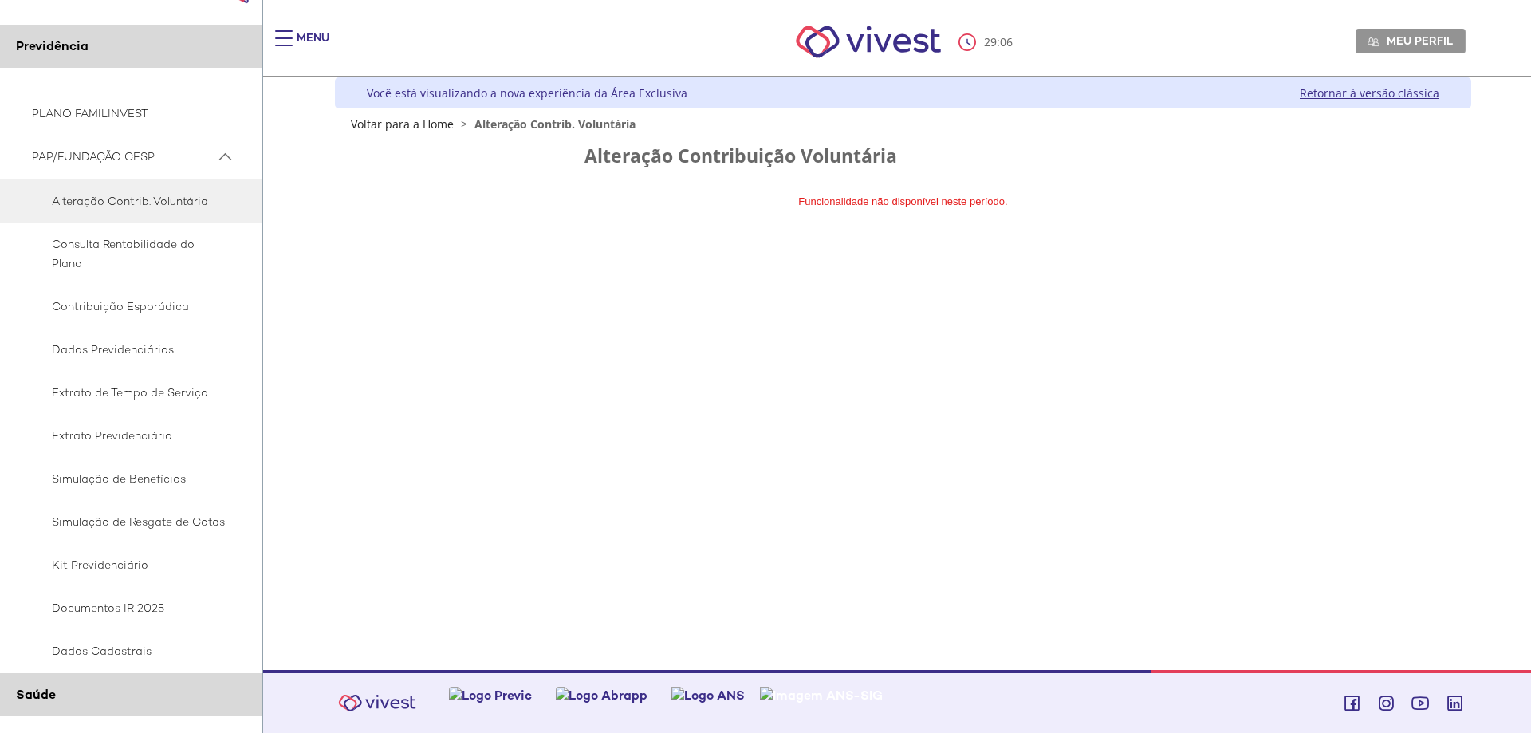
scroll to position [80, 0]
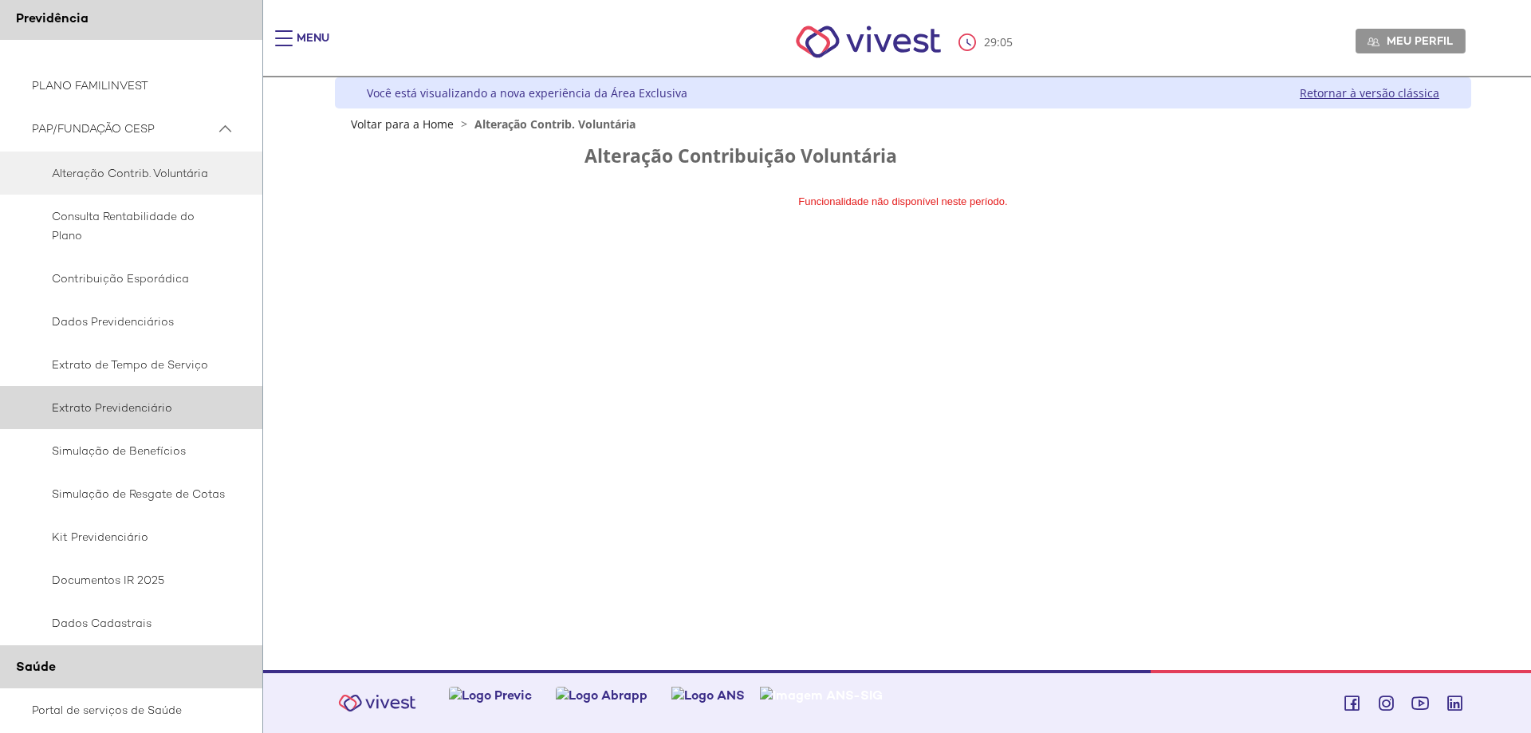
click at [161, 407] on span "Extrato Previdenciário" at bounding box center [129, 407] width 194 height 19
